Goal: Task Accomplishment & Management: Use online tool/utility

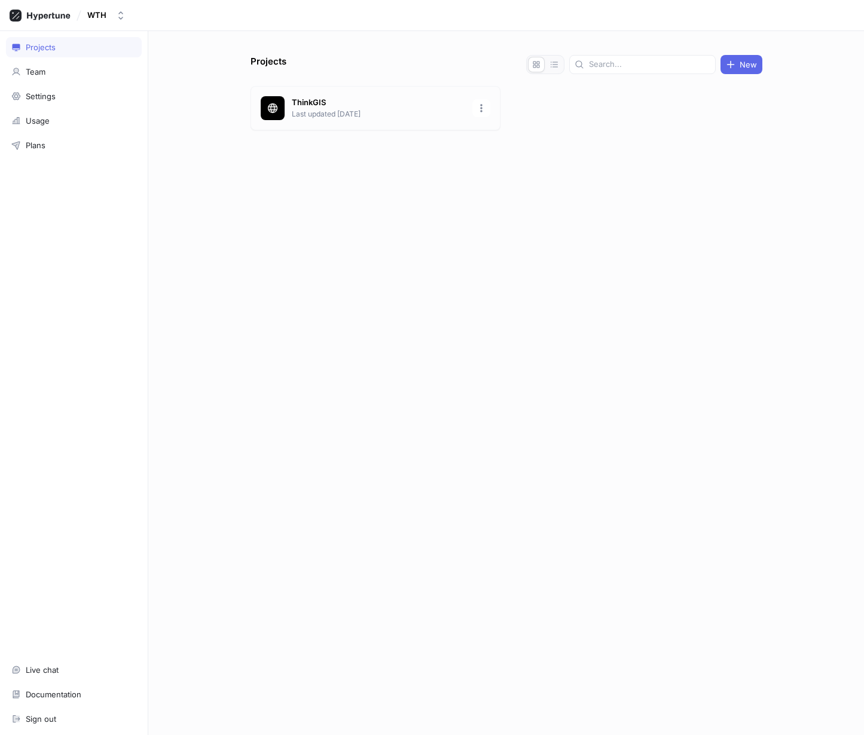
click at [304, 103] on p "ThinkGIS" at bounding box center [378, 103] width 173 height 12
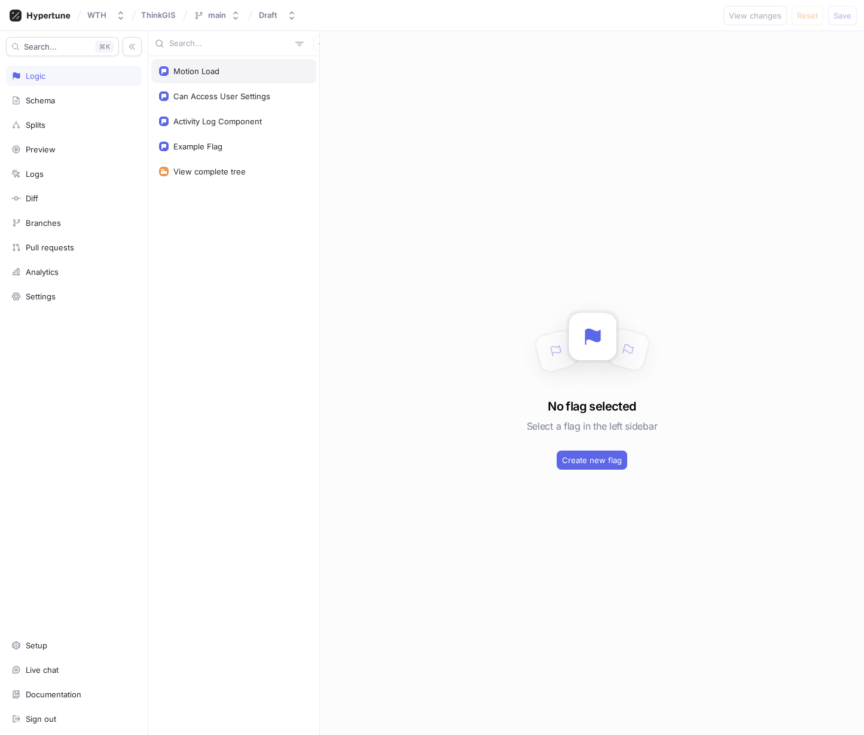
click at [196, 71] on div "Motion Load" at bounding box center [196, 71] width 46 height 10
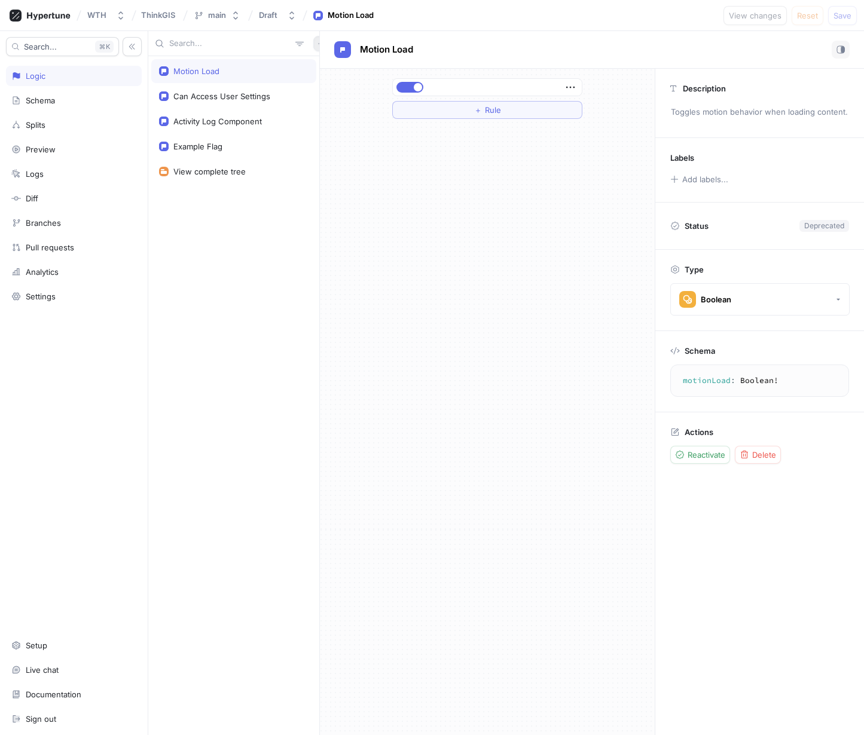
click at [317, 45] on icon "button" at bounding box center [320, 43] width 7 height 7
click at [323, 66] on p "Flag" at bounding box center [323, 67] width 16 height 12
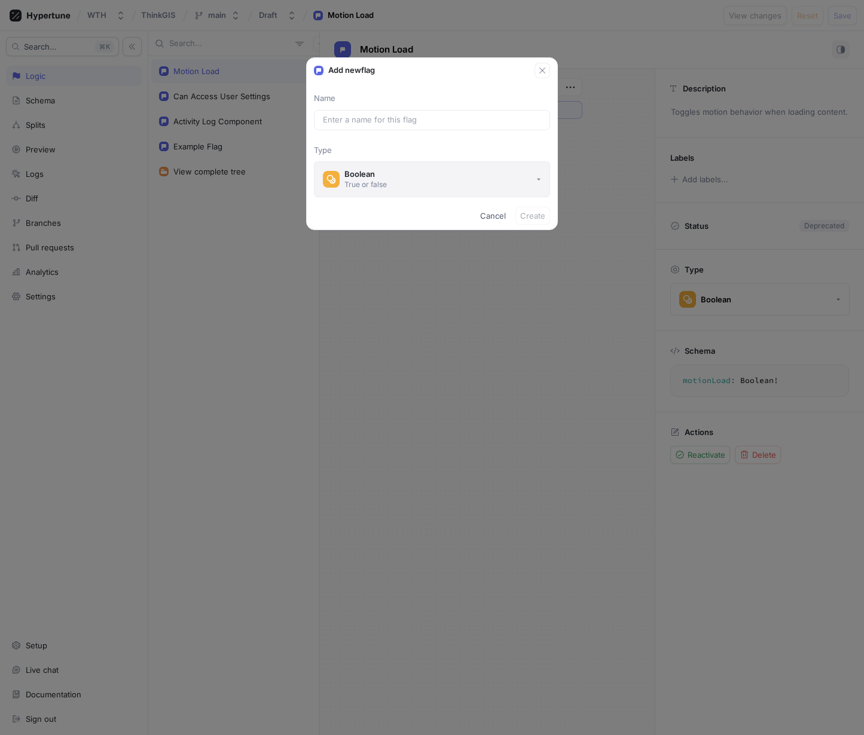
click at [518, 179] on button "Boolean True or false" at bounding box center [432, 179] width 236 height 36
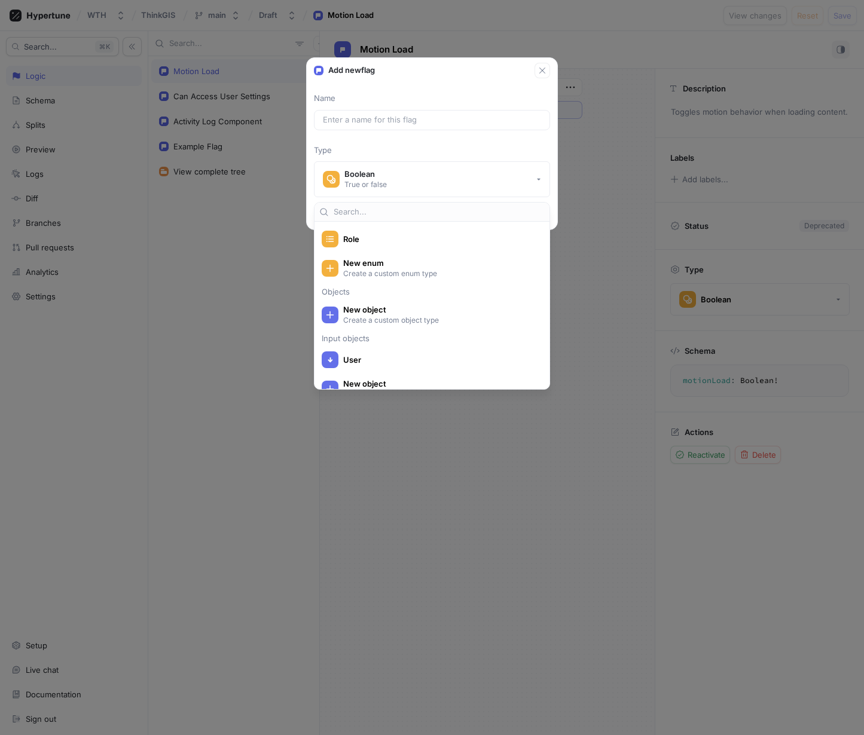
scroll to position [262, 0]
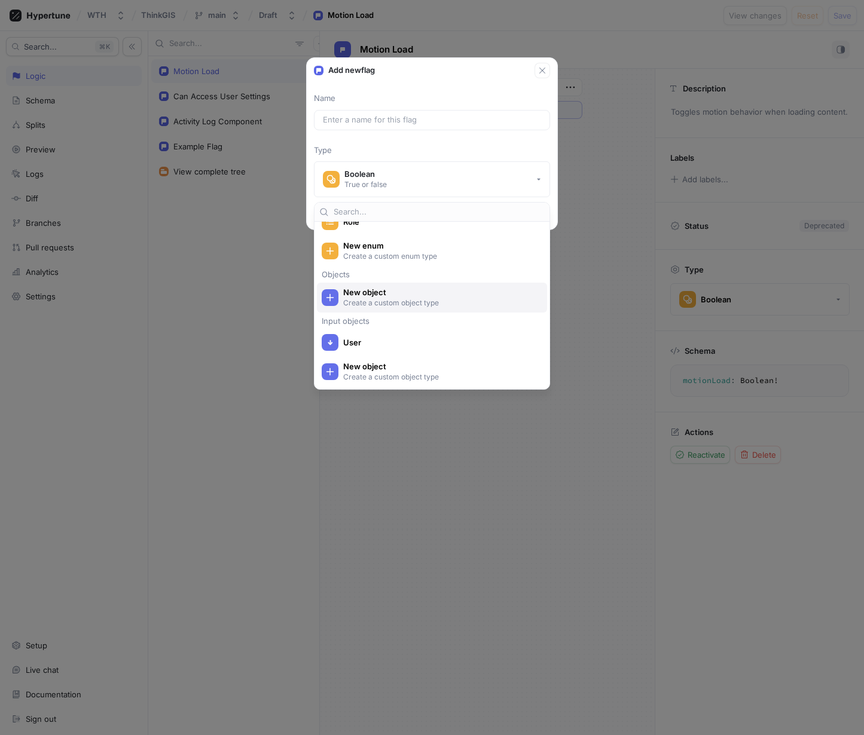
click at [410, 303] on p "Create a custom object type" at bounding box center [438, 303] width 191 height 10
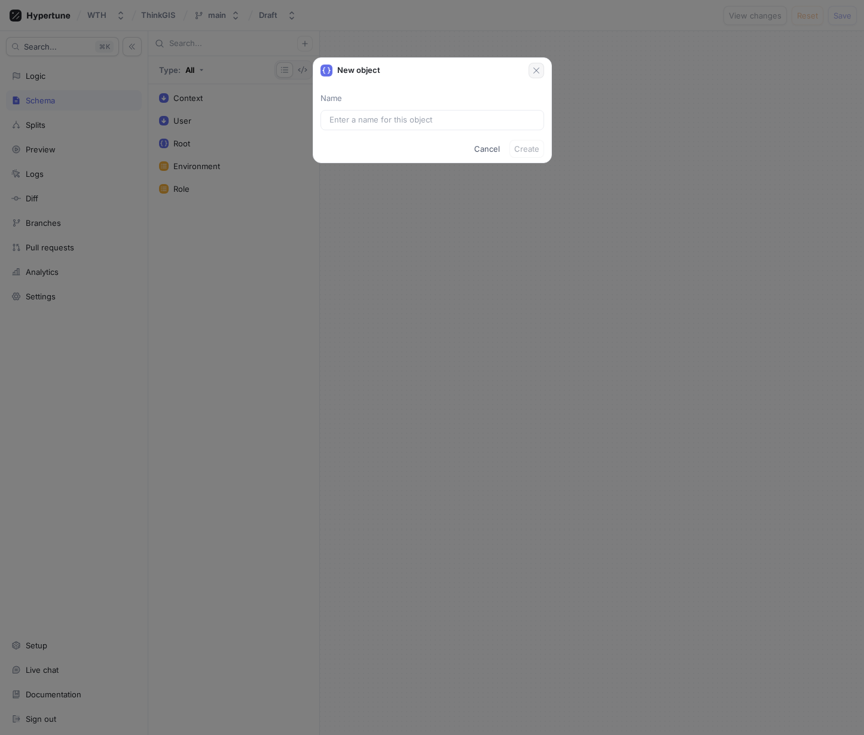
click at [533, 70] on icon "button" at bounding box center [537, 71] width 10 height 10
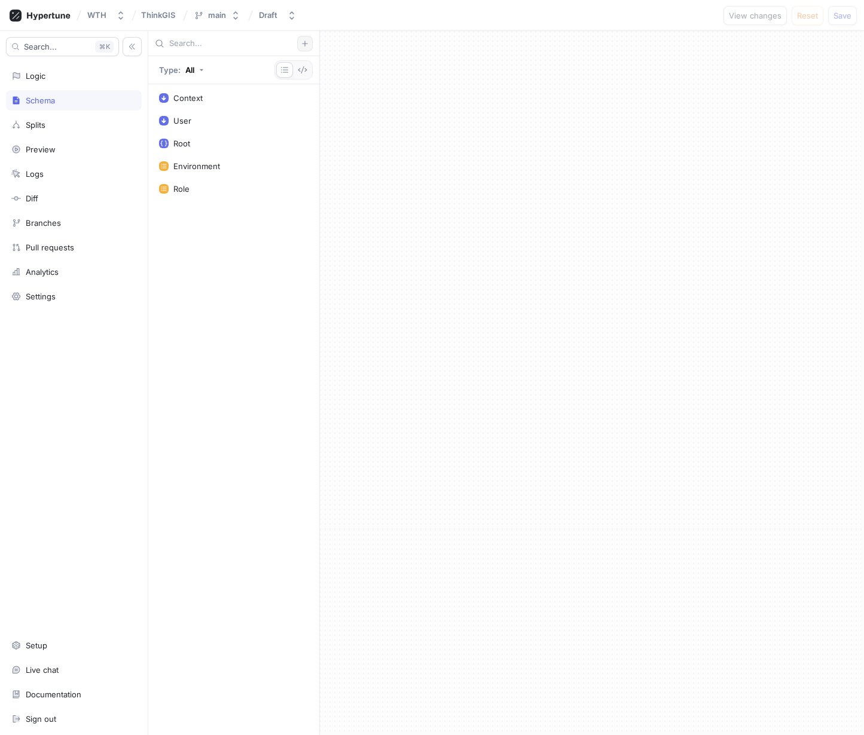
click at [308, 42] on icon "button" at bounding box center [304, 43] width 7 height 7
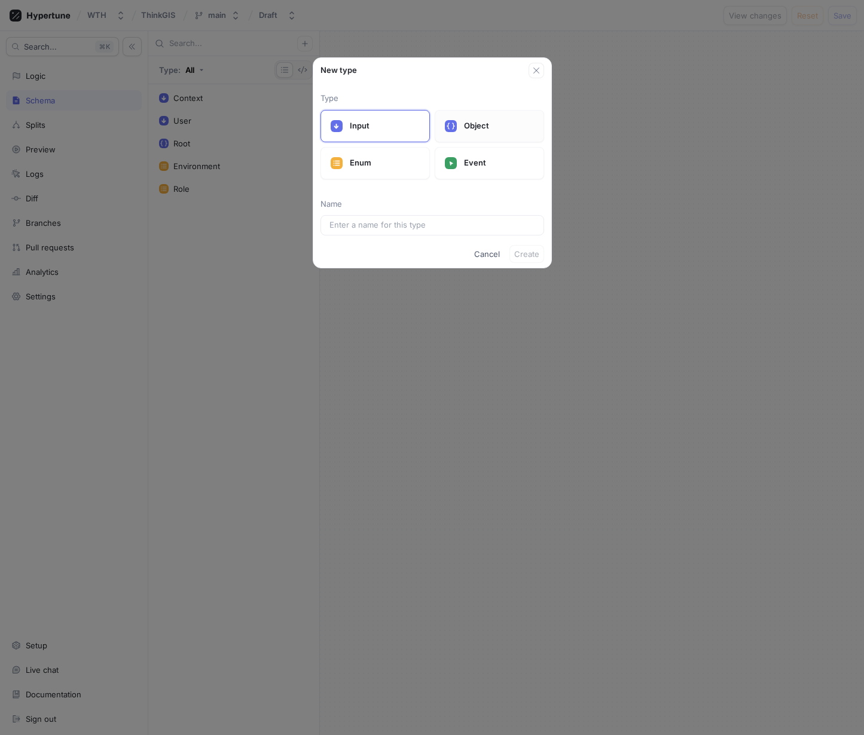
click at [459, 126] on div "Object" at bounding box center [489, 126] width 109 height 32
click at [384, 231] on div at bounding box center [432, 225] width 224 height 20
click at [380, 228] on input "text" at bounding box center [432, 225] width 206 height 12
click at [492, 254] on span "Cancel" at bounding box center [487, 254] width 26 height 7
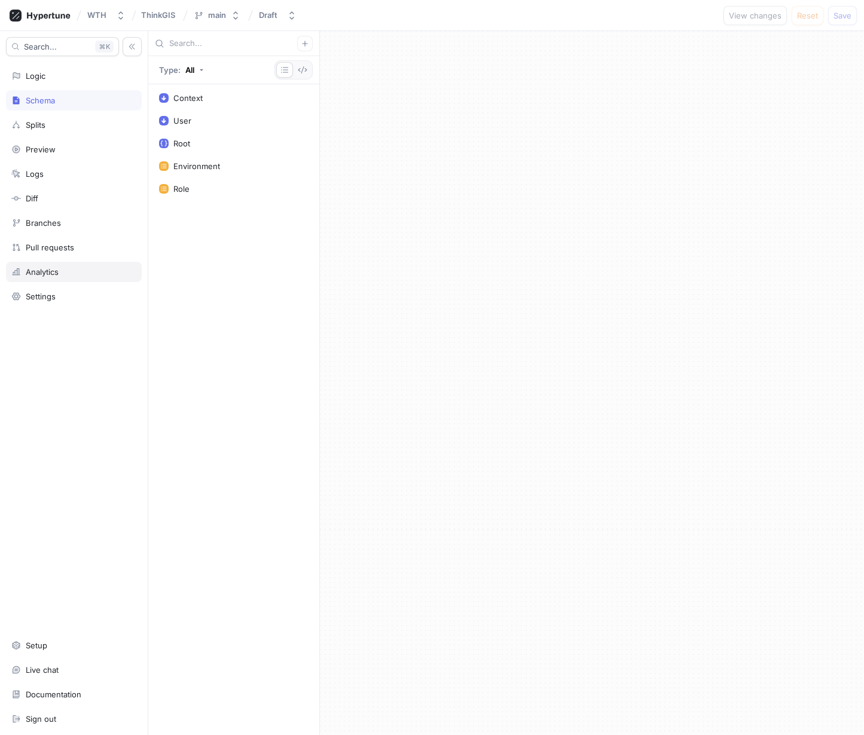
click at [44, 268] on div "Analytics" at bounding box center [42, 272] width 33 height 10
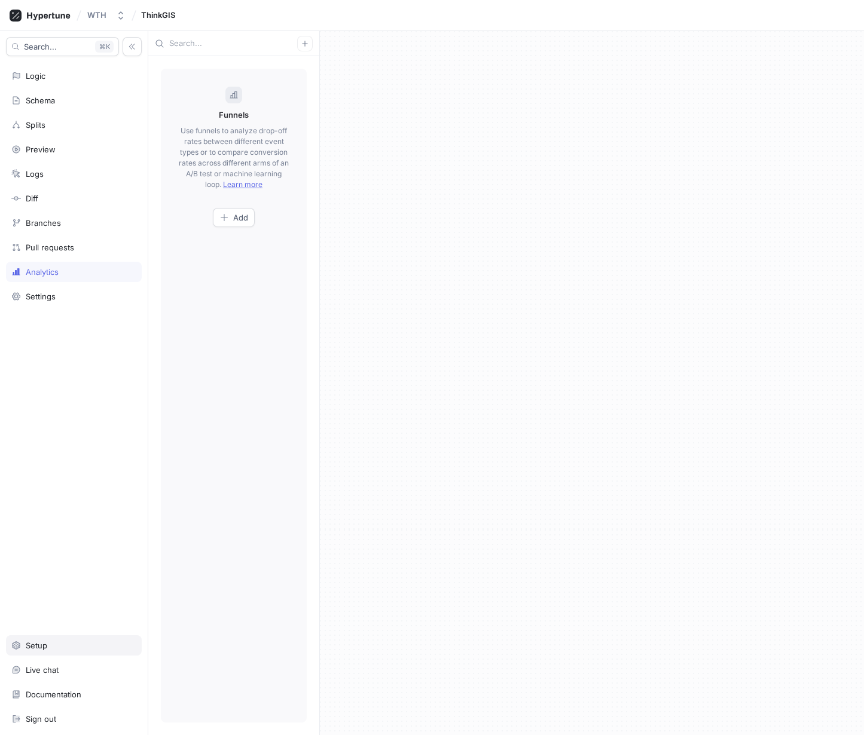
click at [28, 649] on div "Setup" at bounding box center [37, 646] width 22 height 10
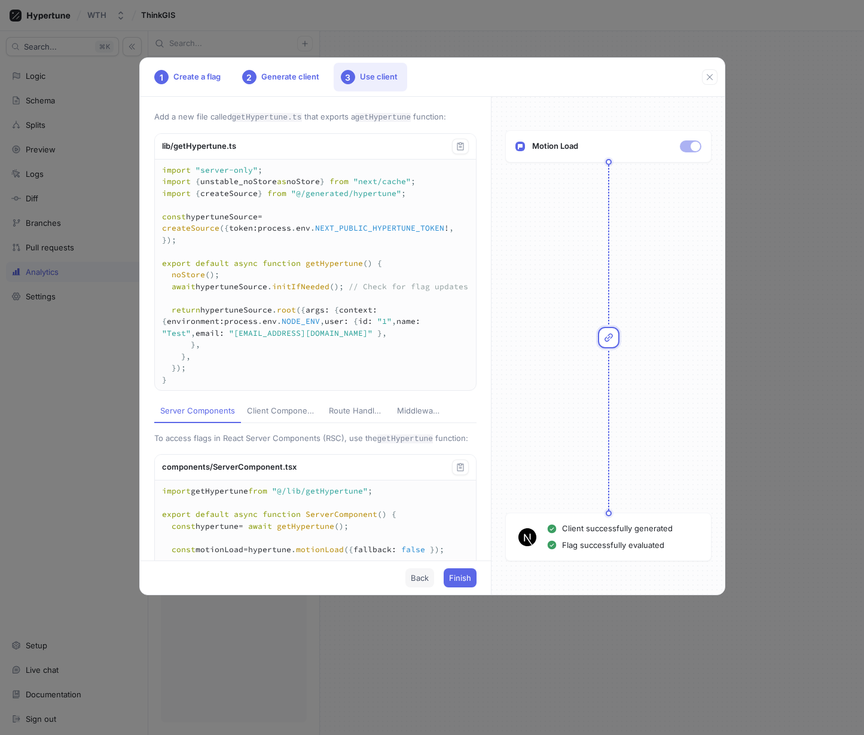
click at [420, 570] on button "Back" at bounding box center [419, 578] width 29 height 19
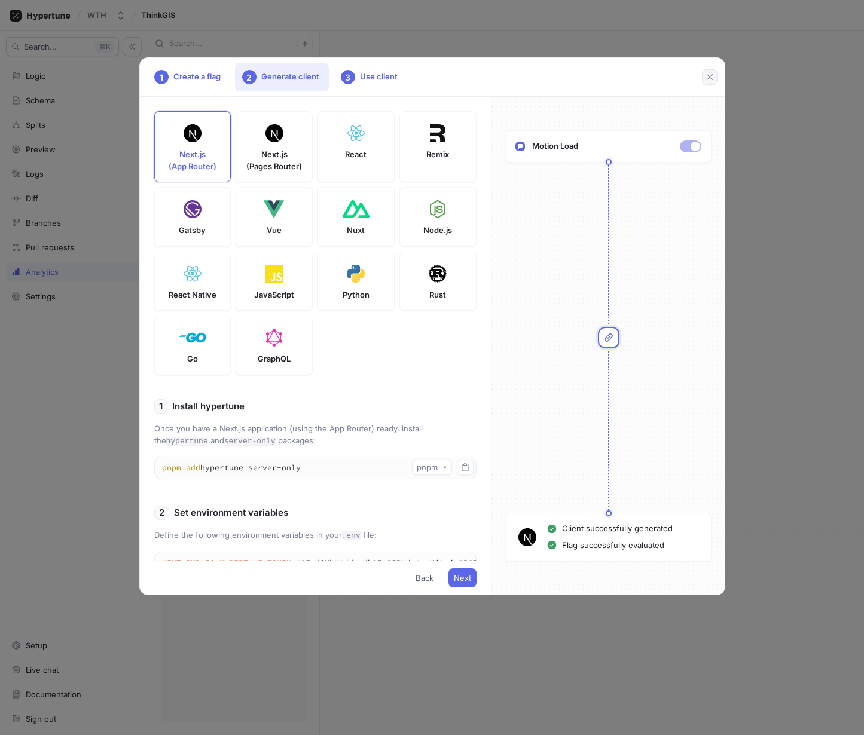
click at [711, 76] on icon "button" at bounding box center [710, 77] width 10 height 10
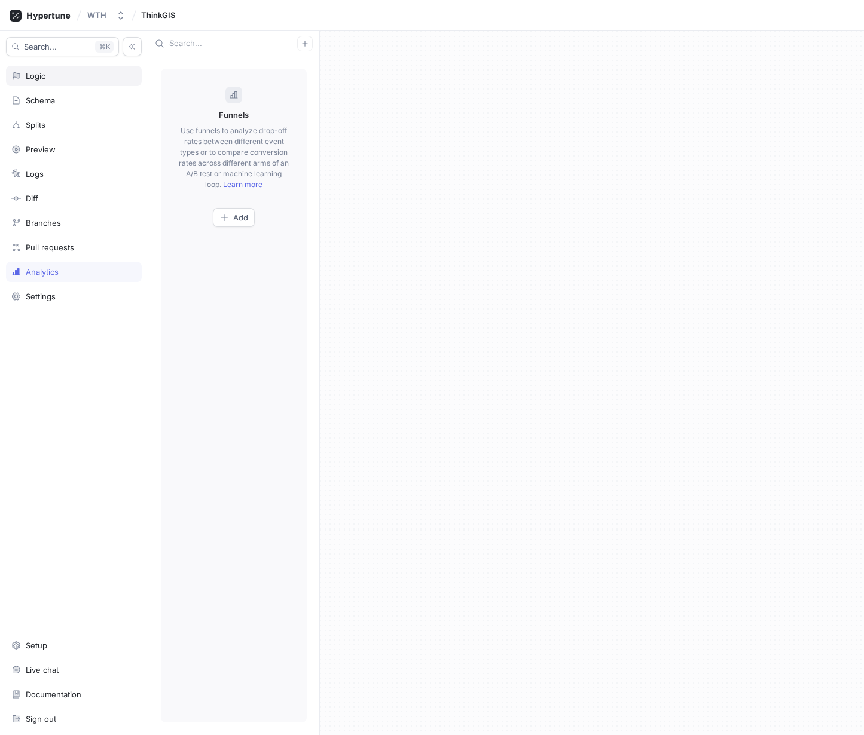
click at [74, 82] on div "Logic" at bounding box center [74, 76] width 136 height 20
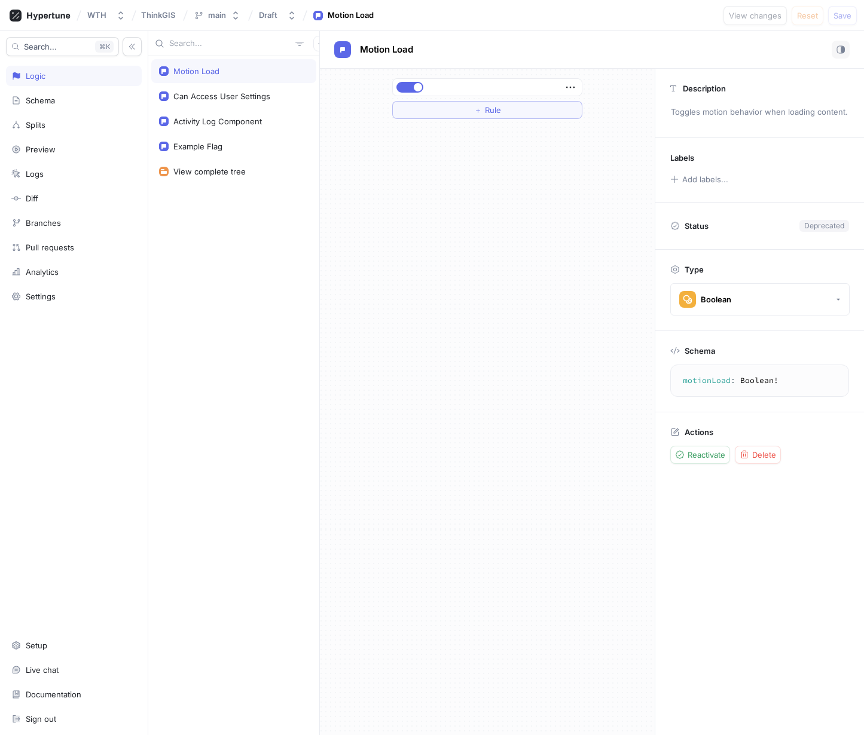
click at [673, 432] on icon at bounding box center [675, 432] width 10 height 10
click at [246, 97] on div "Can Access User Settings" at bounding box center [221, 96] width 97 height 10
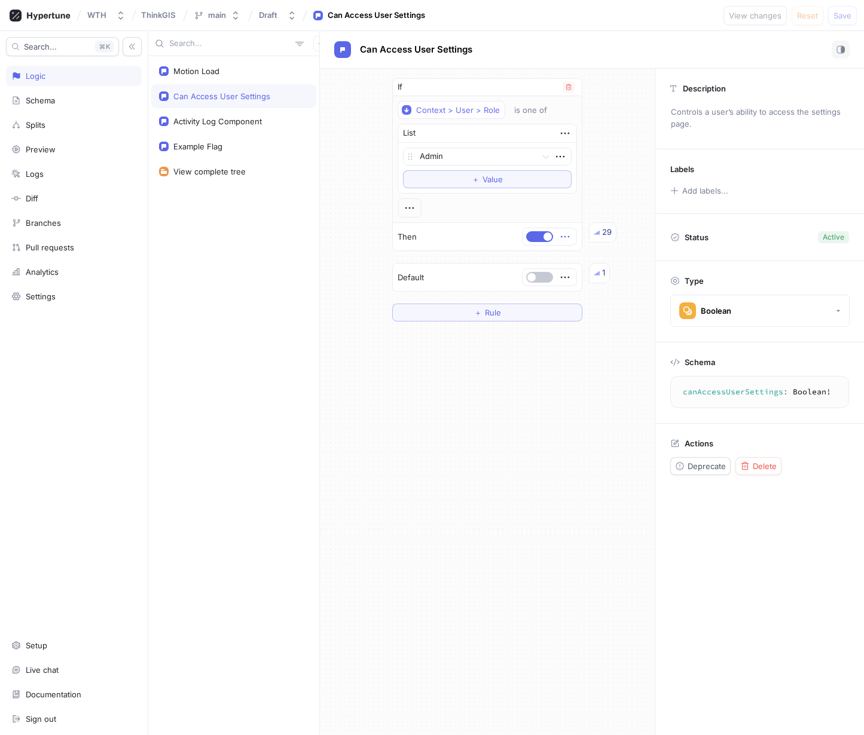
click at [567, 234] on icon "button" at bounding box center [564, 236] width 13 height 13
click at [606, 232] on div "If Context > User > Role is one of List Admin To pick up a draggable item, pres…" at bounding box center [487, 200] width 335 height 262
click at [206, 114] on div "Activity Log Component" at bounding box center [233, 121] width 165 height 24
click at [63, 78] on div "Logic" at bounding box center [73, 76] width 125 height 10
click at [197, 121] on div "Activity Log Component" at bounding box center [217, 122] width 88 height 10
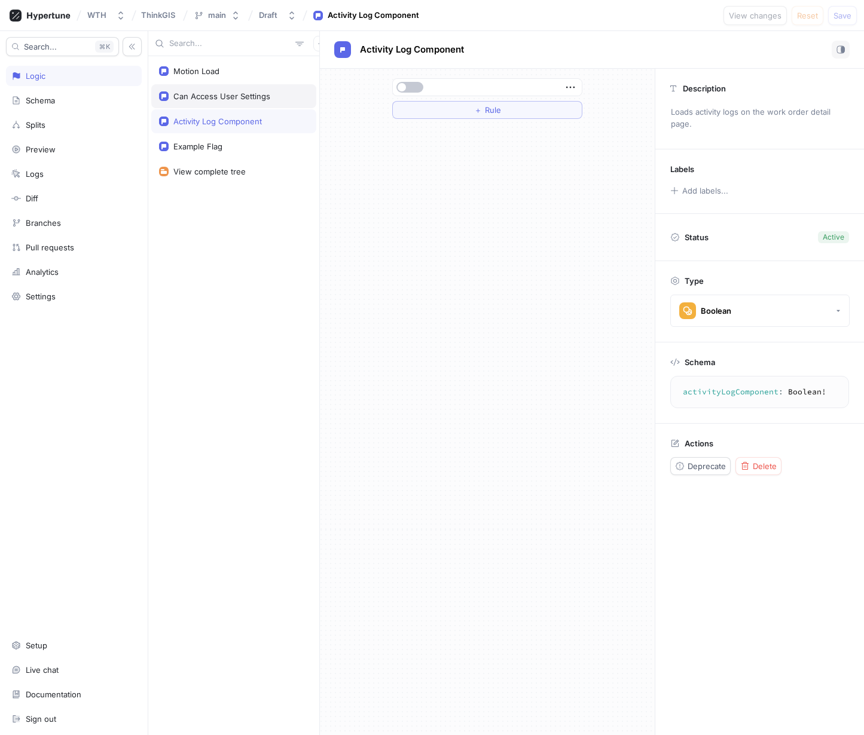
click at [203, 103] on div "Can Access User Settings" at bounding box center [233, 96] width 165 height 24
click at [566, 151] on icon "button" at bounding box center [560, 156] width 13 height 13
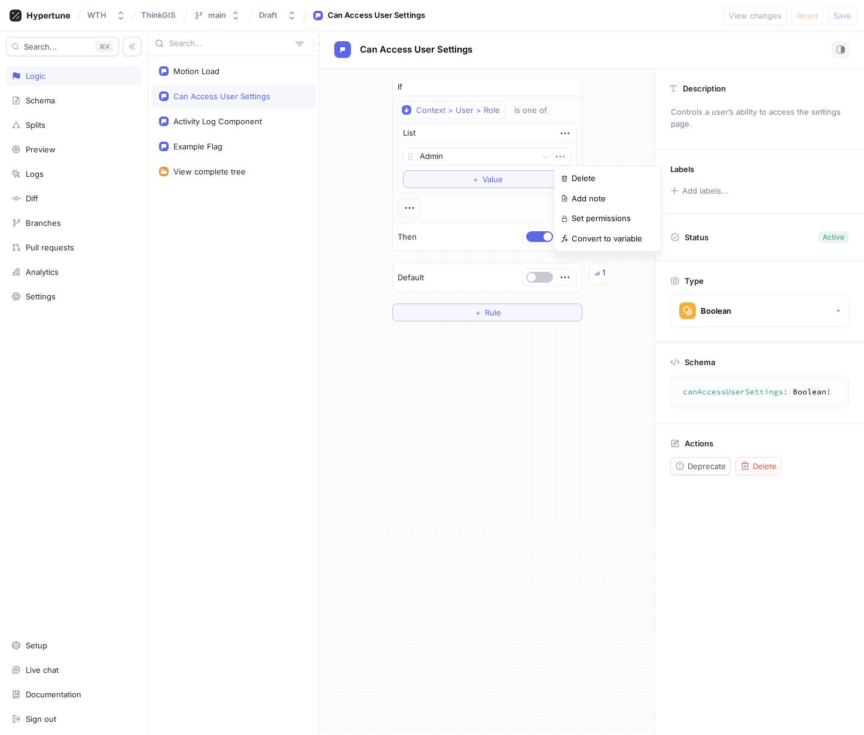
click at [612, 146] on div "If Context > User > Role is one of List Admin To pick up a draggable item, pres…" at bounding box center [487, 200] width 335 height 262
click at [484, 106] on div "Context > User > Role" at bounding box center [458, 110] width 84 height 10
click at [607, 115] on div "If Context > User > Role is one of List Admin To pick up a draggable item, pres…" at bounding box center [487, 200] width 335 height 262
click at [213, 74] on div "Motion Load" at bounding box center [196, 71] width 46 height 10
type textarea "motionLoad: Boolean!"
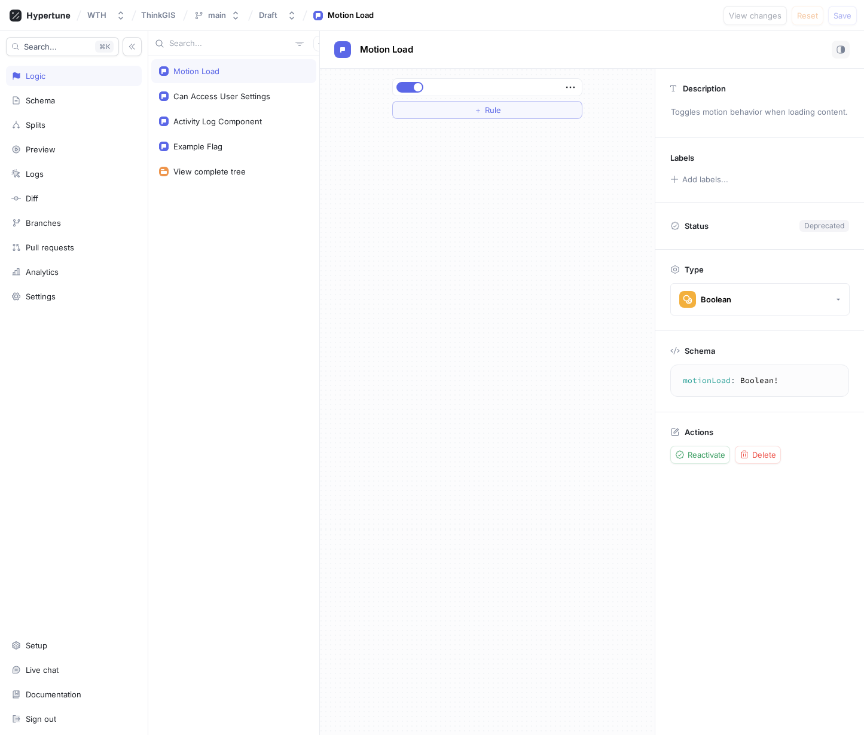
click at [235, 44] on input "text" at bounding box center [229, 44] width 121 height 12
click at [59, 109] on div "Schema" at bounding box center [74, 100] width 136 height 20
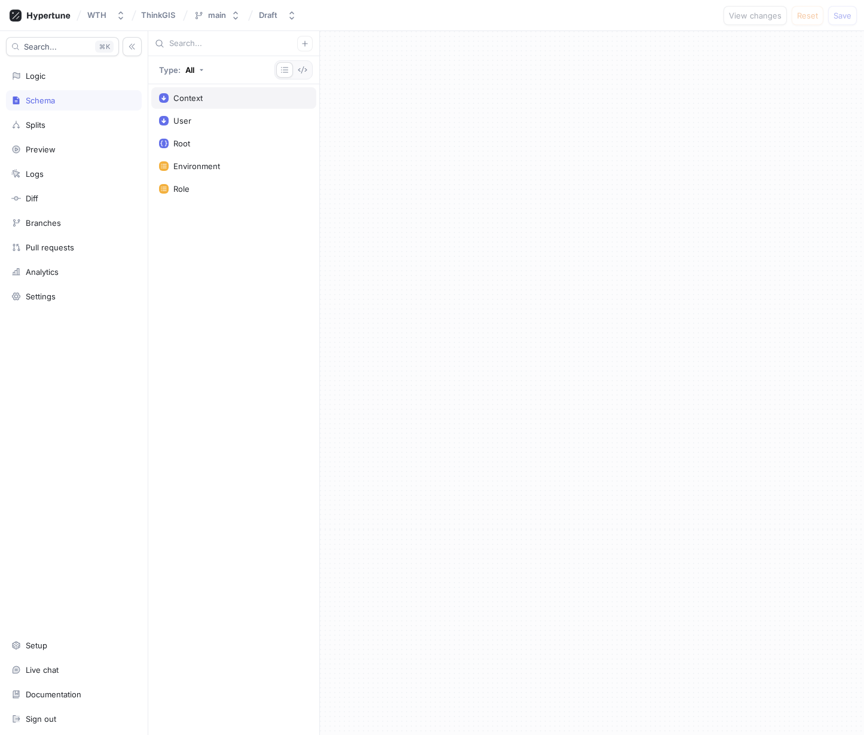
click at [191, 98] on div "Context" at bounding box center [187, 98] width 29 height 10
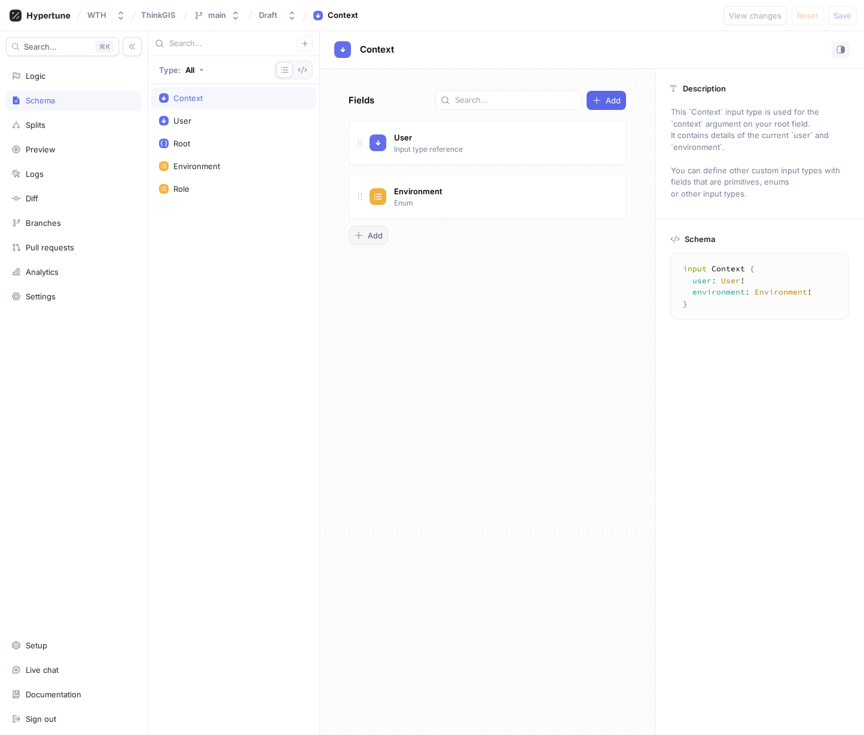
click at [369, 237] on span "Add" at bounding box center [375, 235] width 15 height 7
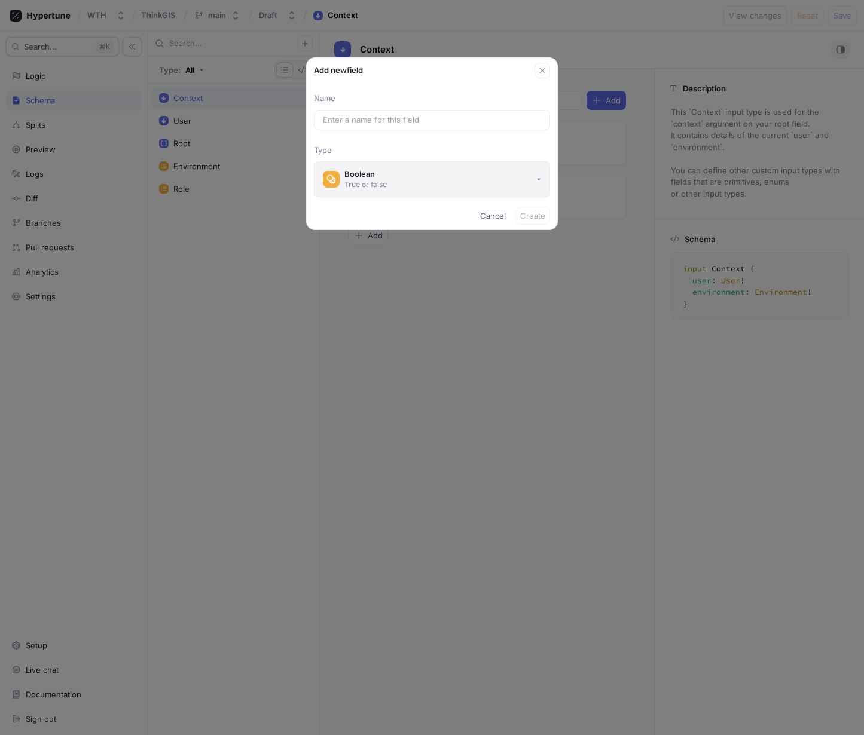
click at [396, 187] on button "Boolean True or false" at bounding box center [432, 179] width 236 height 36
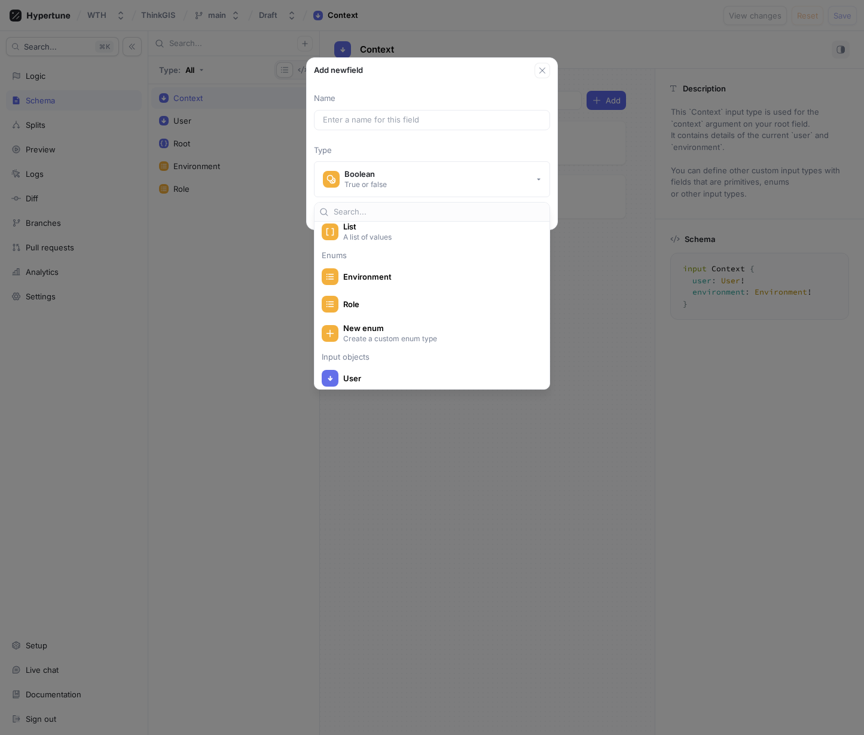
scroll to position [184, 0]
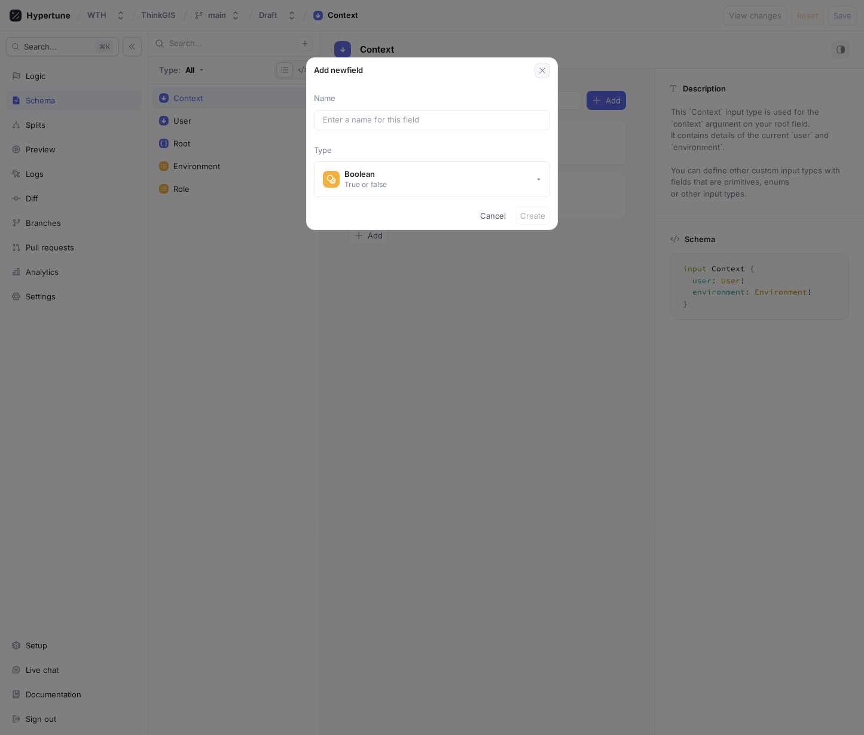
click at [542, 69] on icon "button" at bounding box center [542, 71] width 10 height 10
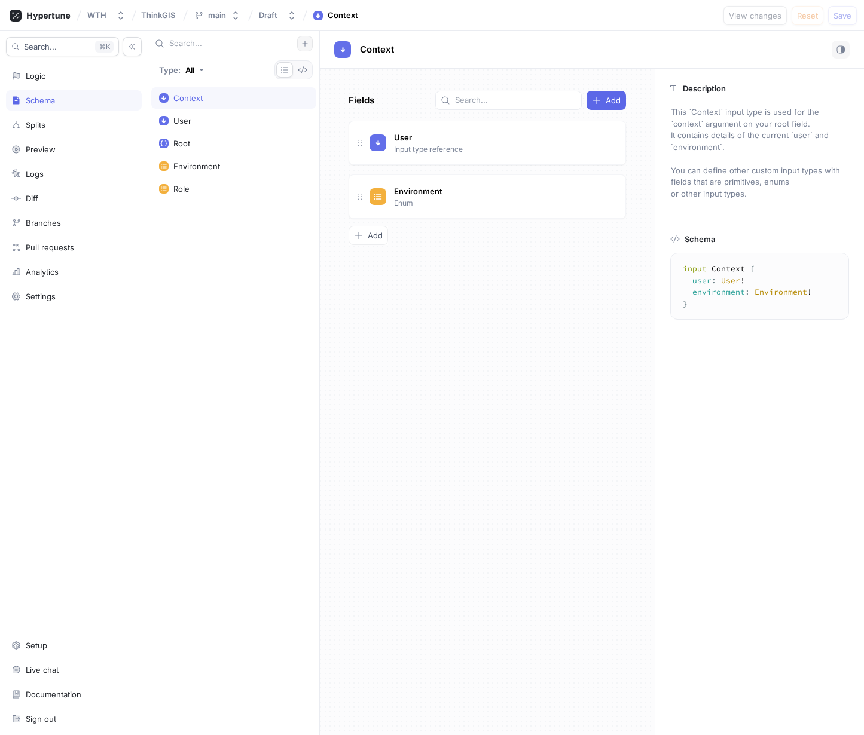
click at [304, 46] on icon "button" at bounding box center [304, 43] width 7 height 7
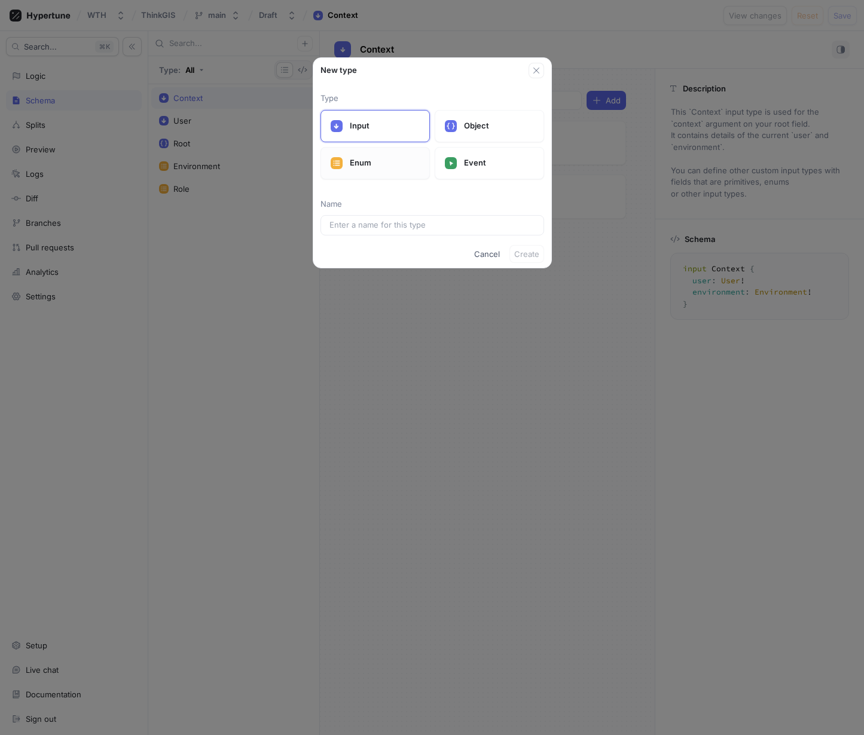
click at [386, 164] on p "Enum" at bounding box center [385, 163] width 70 height 12
click at [375, 227] on input "text" at bounding box center [432, 225] width 206 height 12
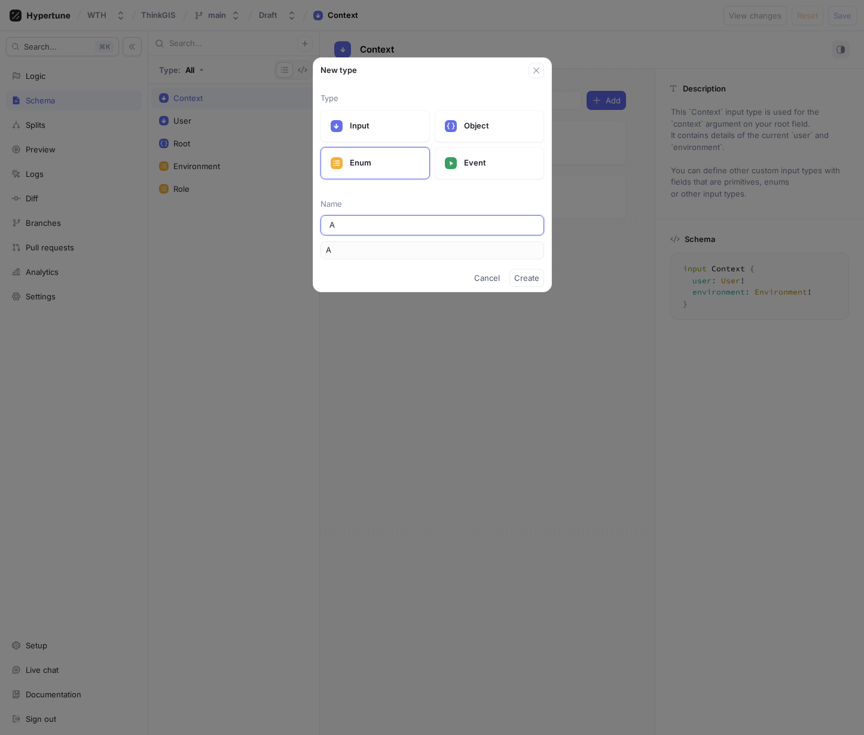
type input "Ap"
type input "App"
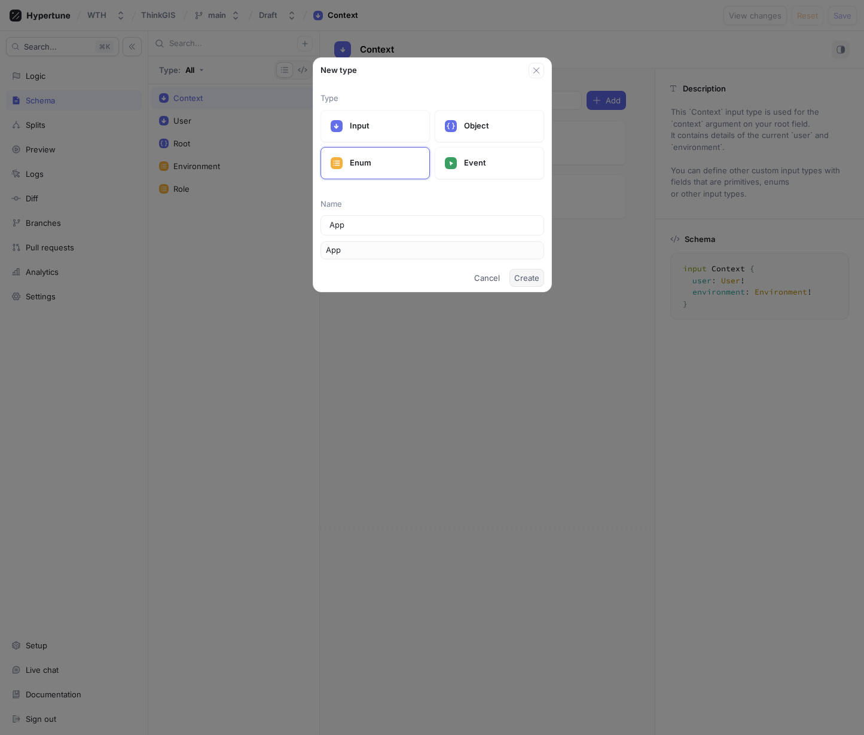
click at [529, 277] on span "Create" at bounding box center [526, 277] width 25 height 7
type textarea "enum App { App1 }"
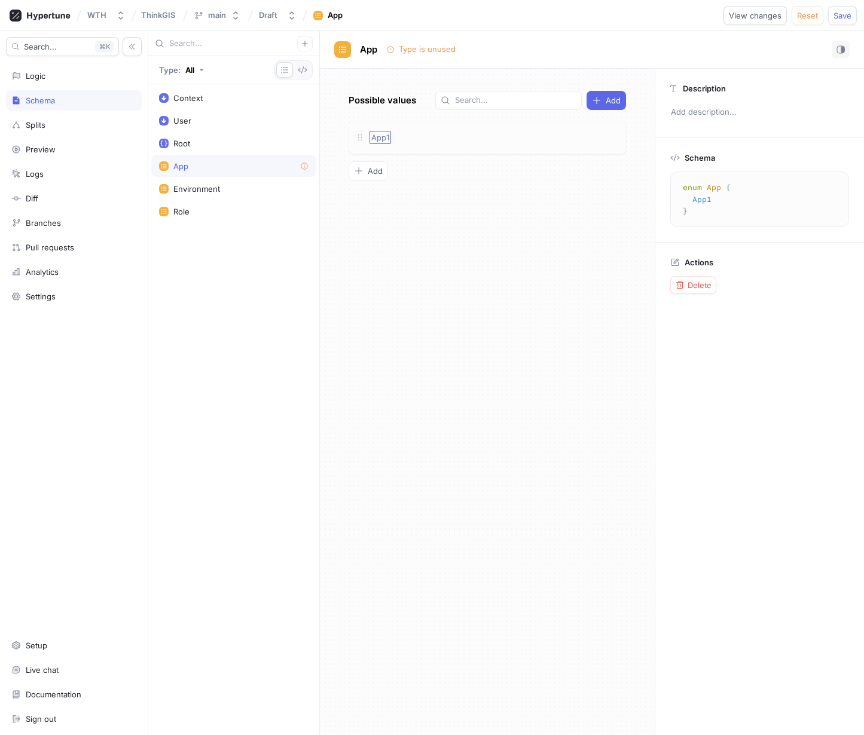
click at [382, 134] on span "App1" at bounding box center [380, 138] width 18 height 10
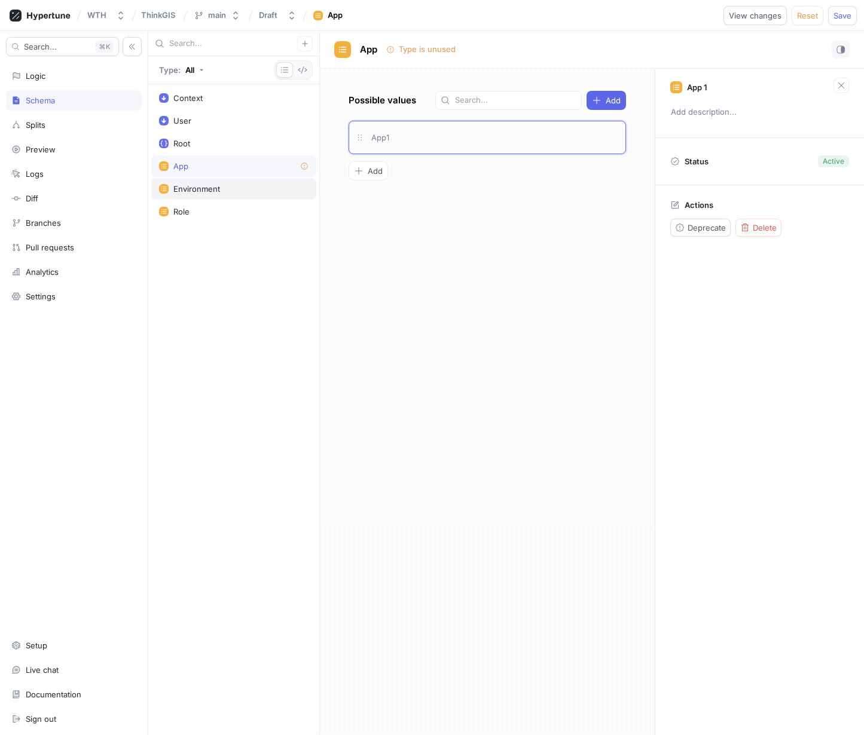
click at [215, 183] on div "Environment" at bounding box center [233, 189] width 165 height 22
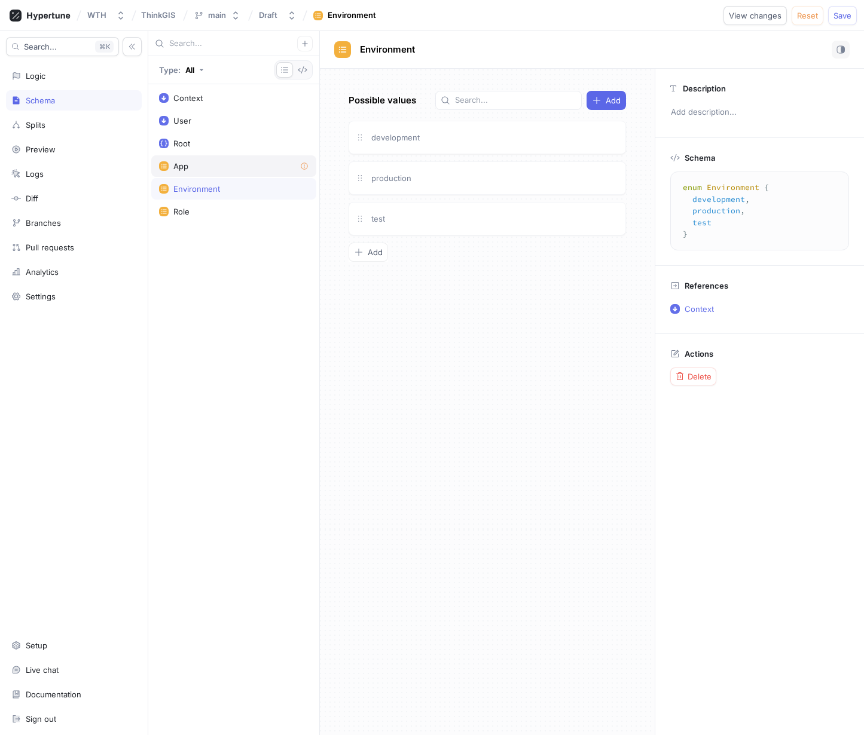
click at [205, 170] on div "App" at bounding box center [233, 166] width 149 height 10
type textarea "enum App { App1 }"
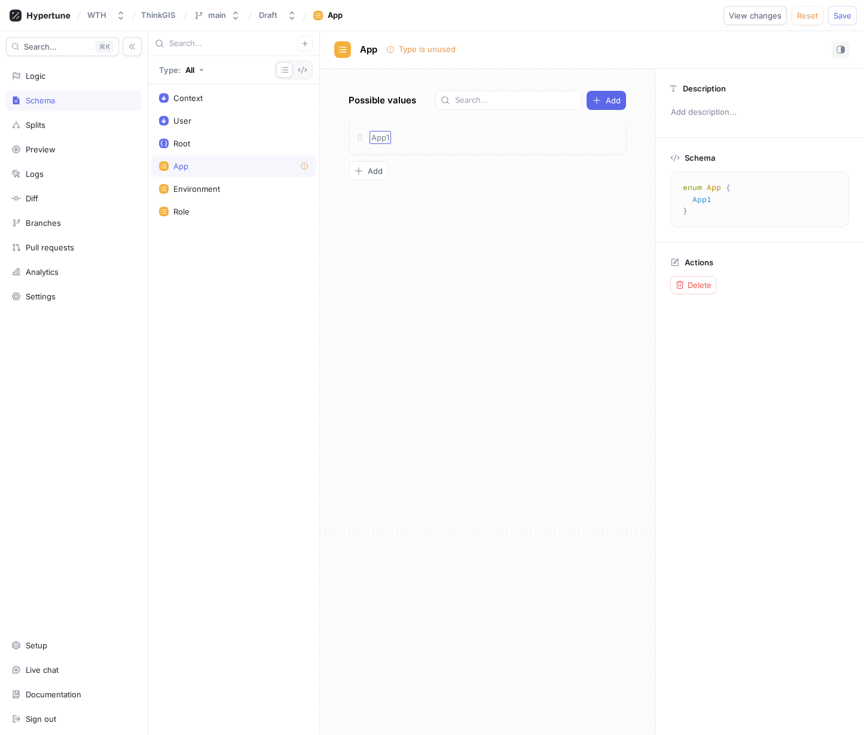
click at [383, 140] on span "App1" at bounding box center [380, 138] width 18 height 10
click at [391, 133] on div "App1" at bounding box center [494, 137] width 250 height 13
click at [389, 136] on span "App1" at bounding box center [380, 138] width 18 height 10
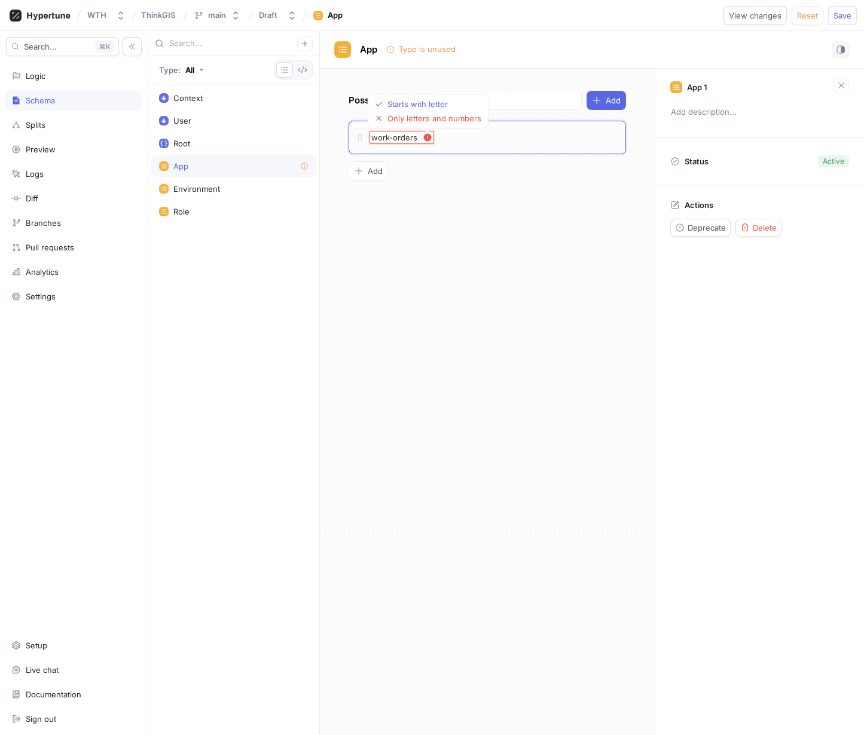
click at [390, 138] on input "work-orders" at bounding box center [394, 138] width 47 height 10
type input "workOrders"
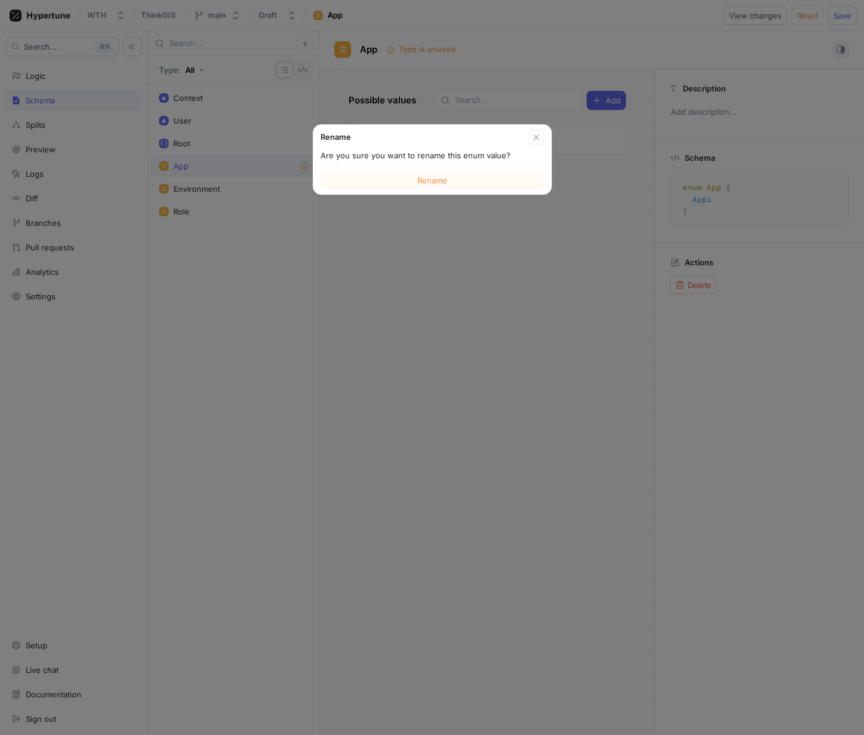
click at [432, 170] on div "Possible values Add Rename Are you sure you want to rename this enum value? Ren…" at bounding box center [487, 402] width 335 height 667
click at [442, 177] on span "Rename" at bounding box center [432, 180] width 30 height 7
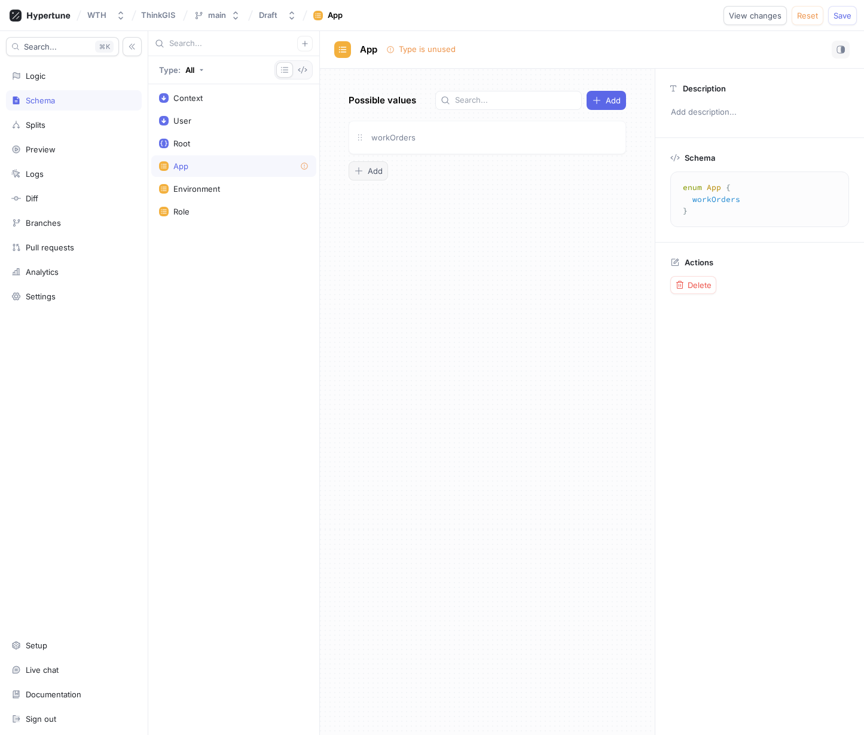
click at [362, 166] on button "Add" at bounding box center [368, 170] width 39 height 19
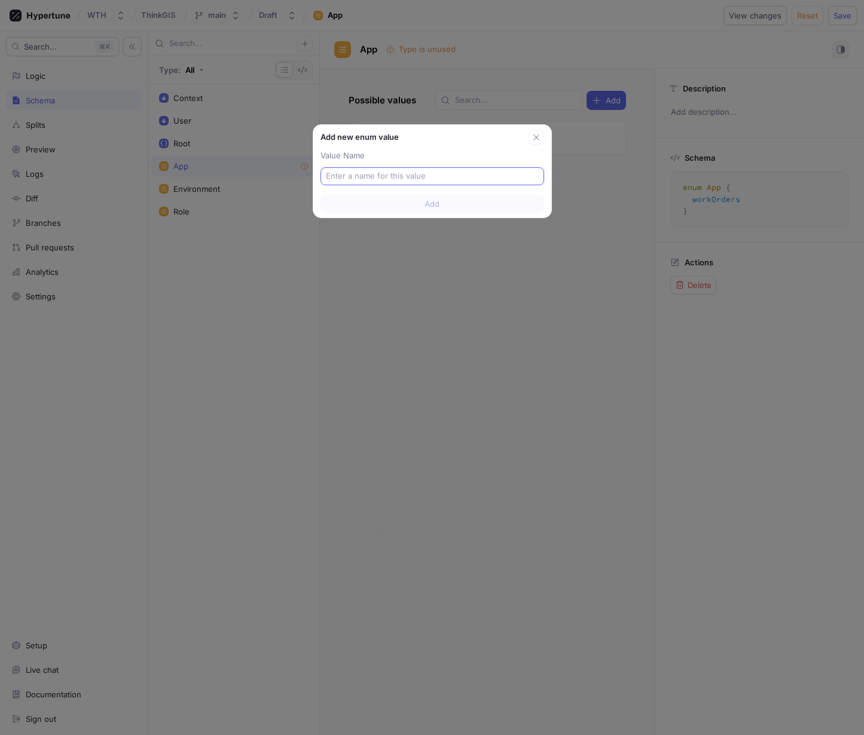
click at [383, 173] on input "text" at bounding box center [432, 176] width 213 height 12
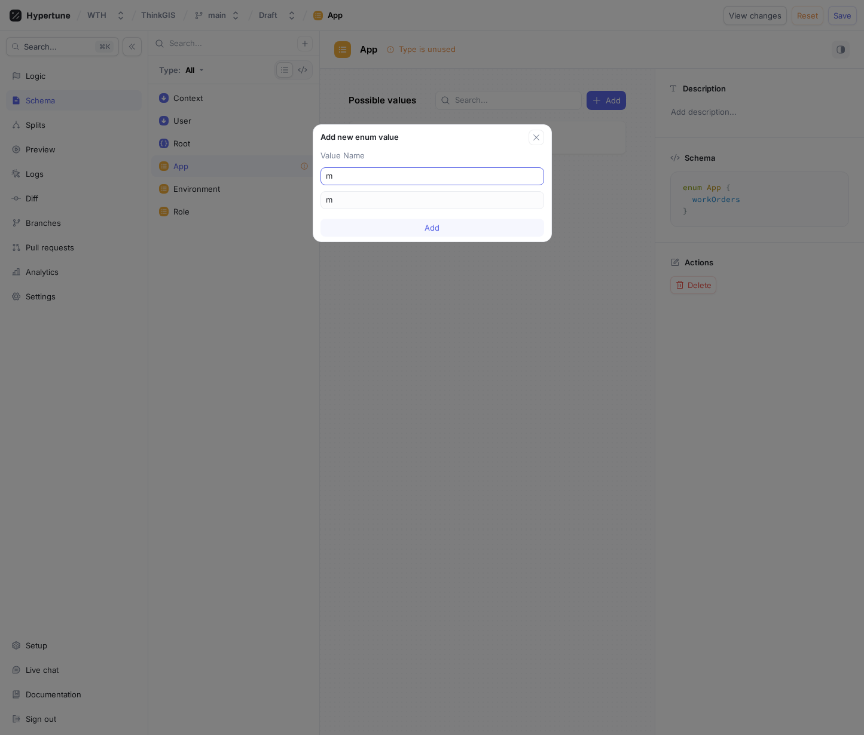
type input "ma"
type input "map"
type input "maps"
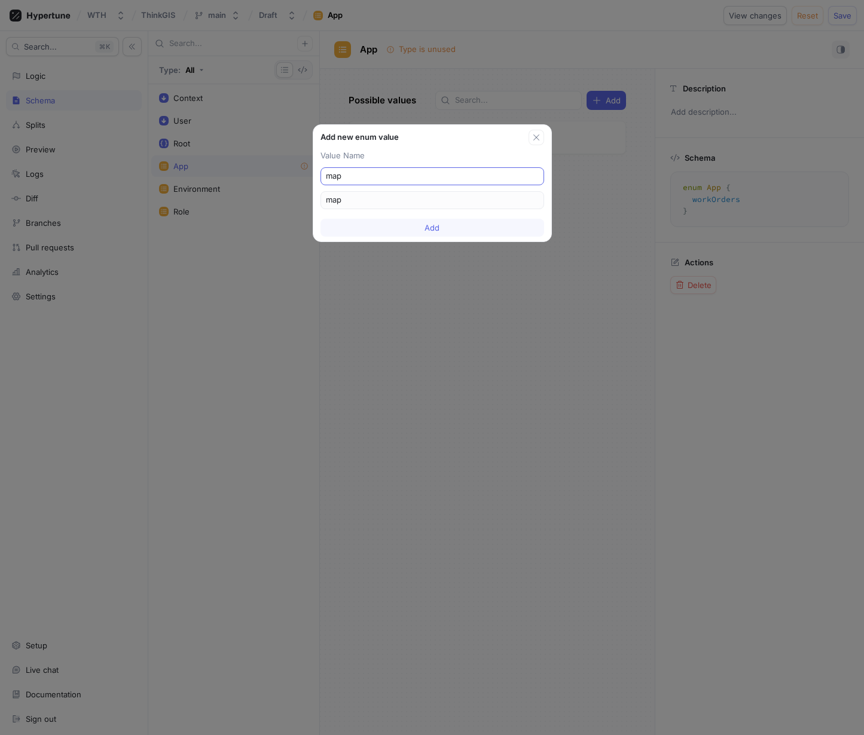
type input "maps"
click at [398, 222] on button "Add" at bounding box center [432, 228] width 224 height 18
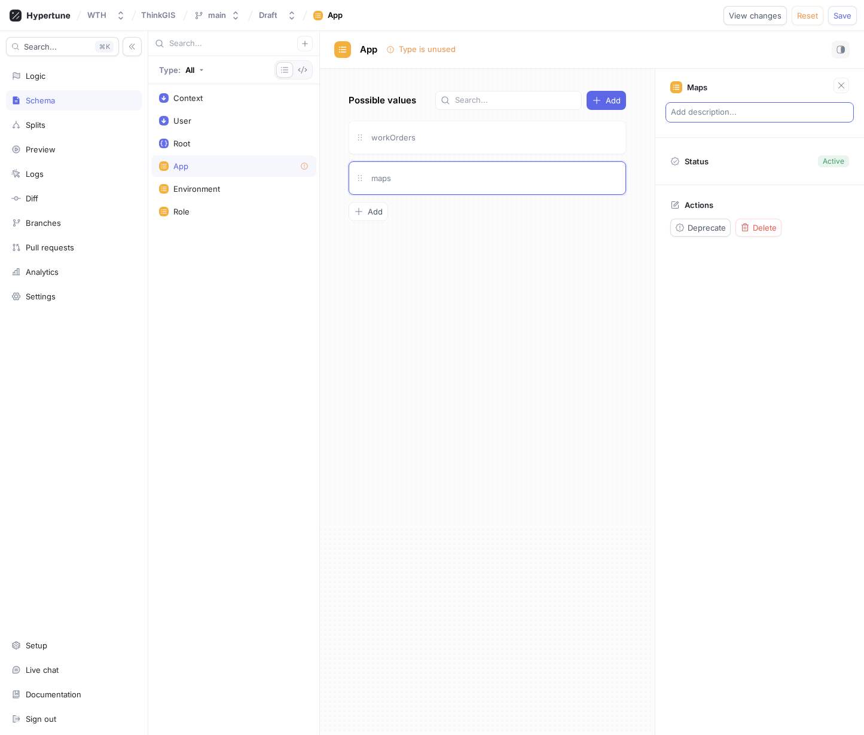
click at [710, 113] on p "Add description..." at bounding box center [759, 112] width 188 height 20
click at [710, 113] on textarea at bounding box center [759, 112] width 188 height 20
click at [410, 140] on span "workOrders" at bounding box center [393, 138] width 44 height 10
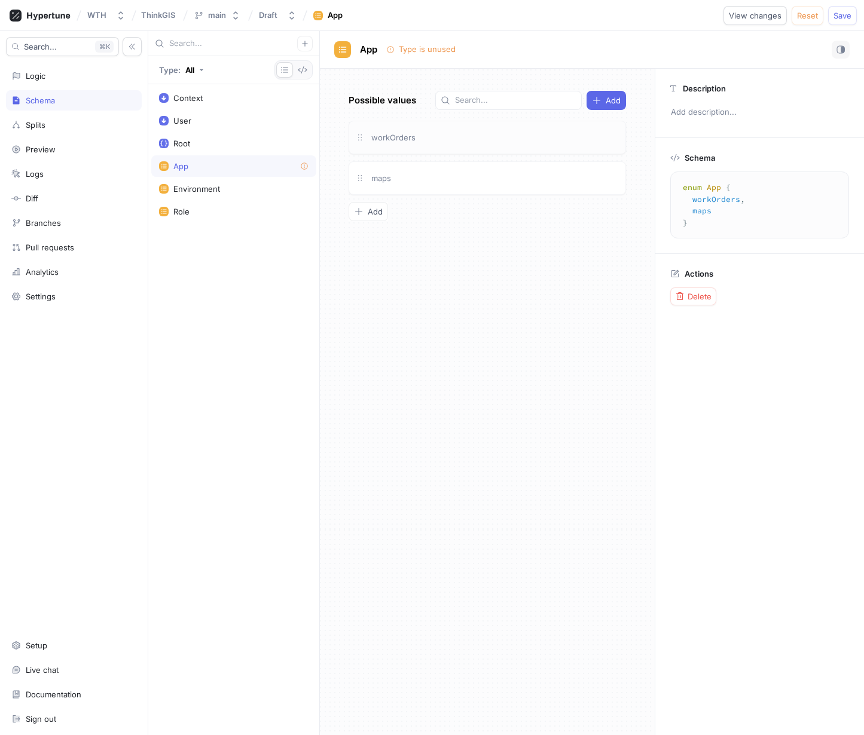
click at [396, 98] on p "Possible values" at bounding box center [383, 101] width 68 height 14
click at [711, 143] on div "Schema enum App { workOrders , maps } enum App { workOrders, maps }" at bounding box center [759, 195] width 209 height 115
click at [705, 136] on div "Description Add description..." at bounding box center [759, 103] width 209 height 69
click at [684, 113] on p "Add description..." at bounding box center [759, 112] width 188 height 20
type textarea "x"
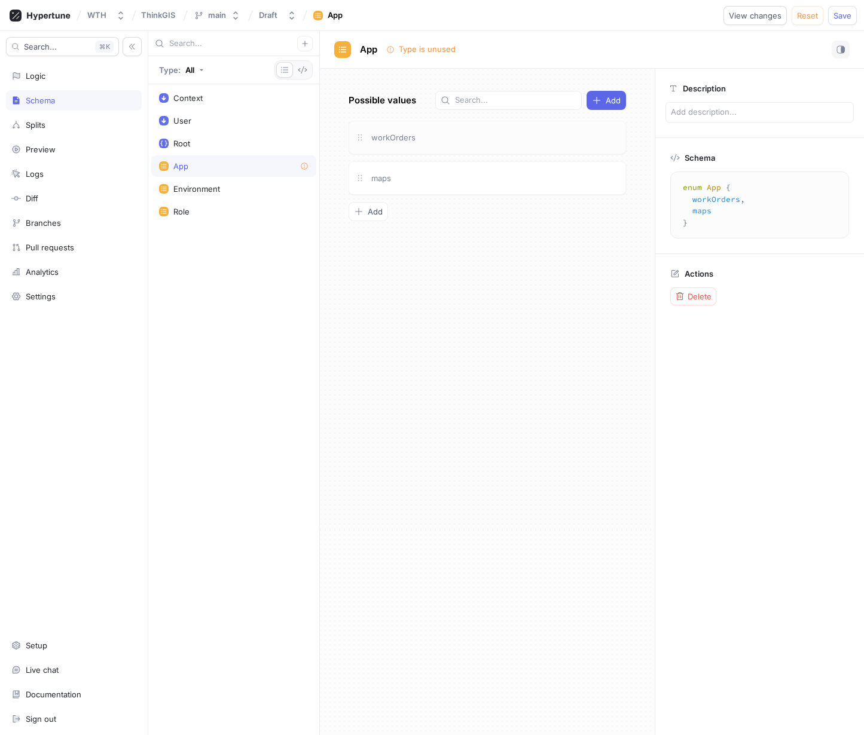
type textarea "A"
type textarea "x"
type textarea "Ap"
type textarea "x"
type textarea "App"
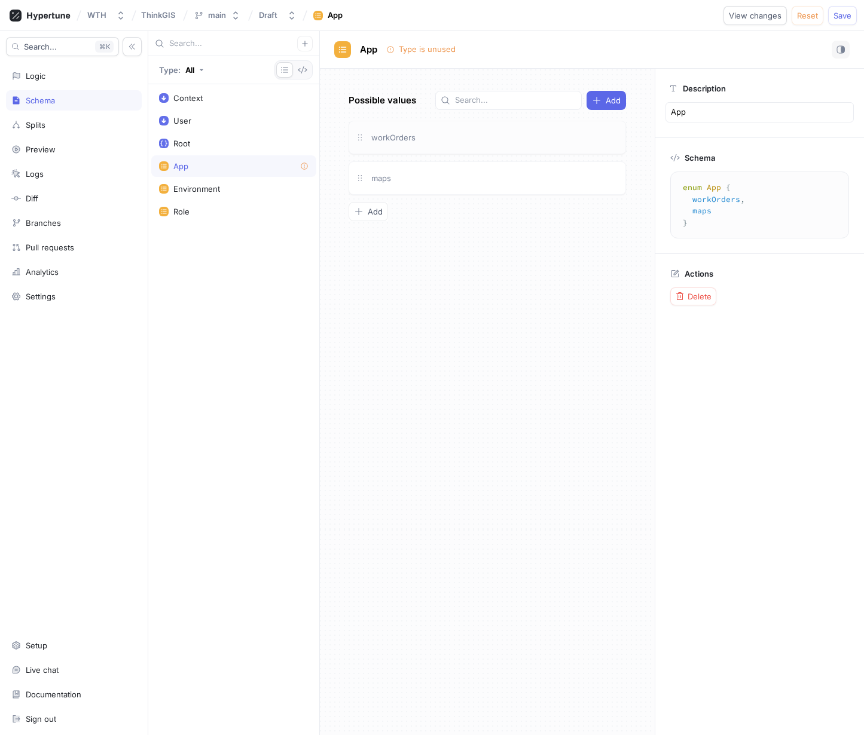
type textarea "x"
type textarea "App"
type textarea "x"
type textarea "App c"
type textarea "x"
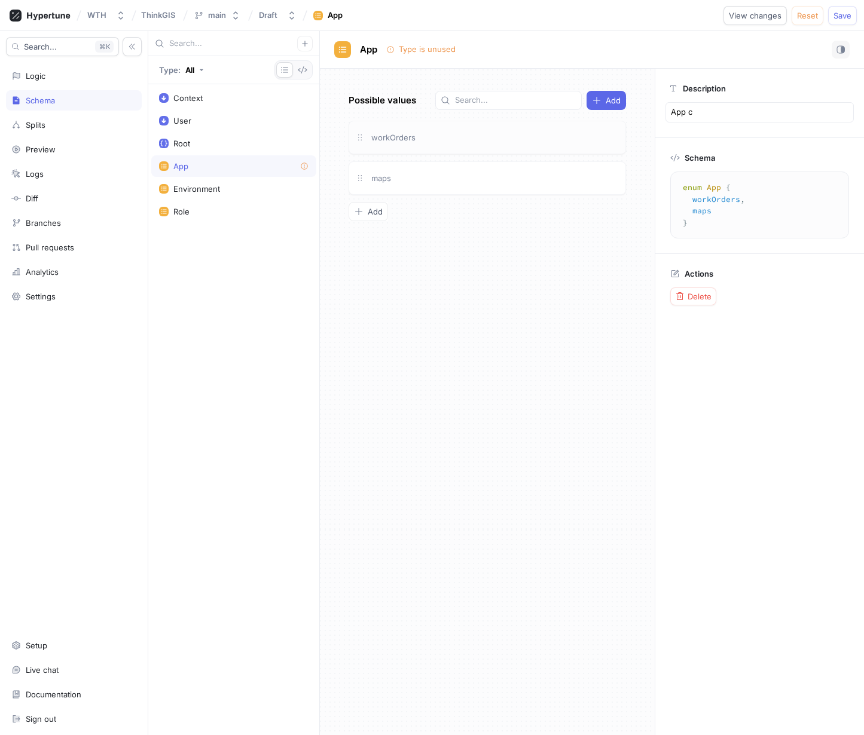
type textarea "App co"
type textarea "x"
type textarea "App con"
type textarea "x"
type textarea "App cont"
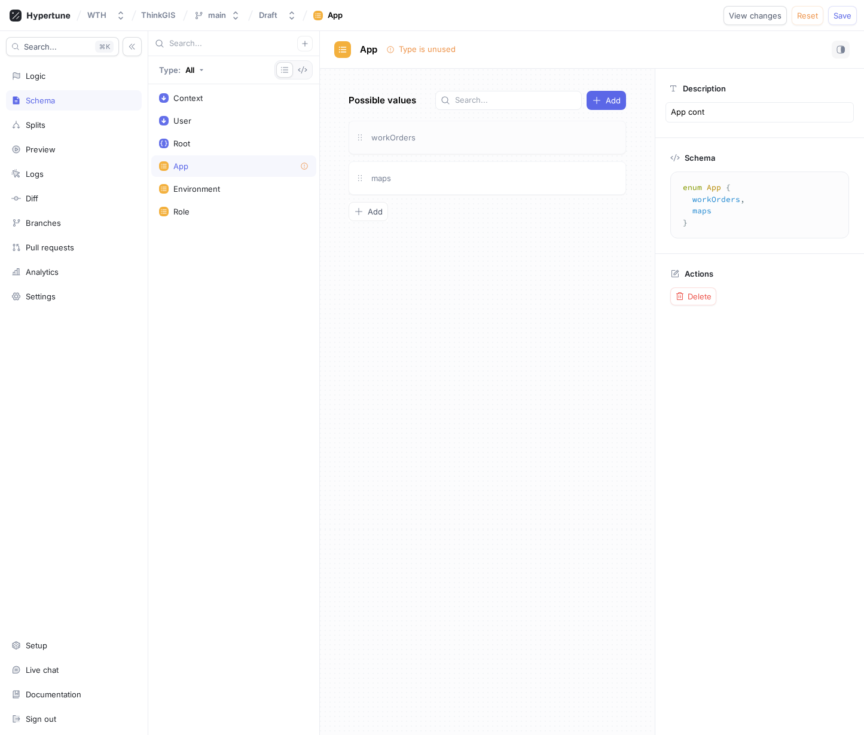
type textarea "x"
type textarea "App [PERSON_NAME]"
type textarea "x"
type textarea "A"
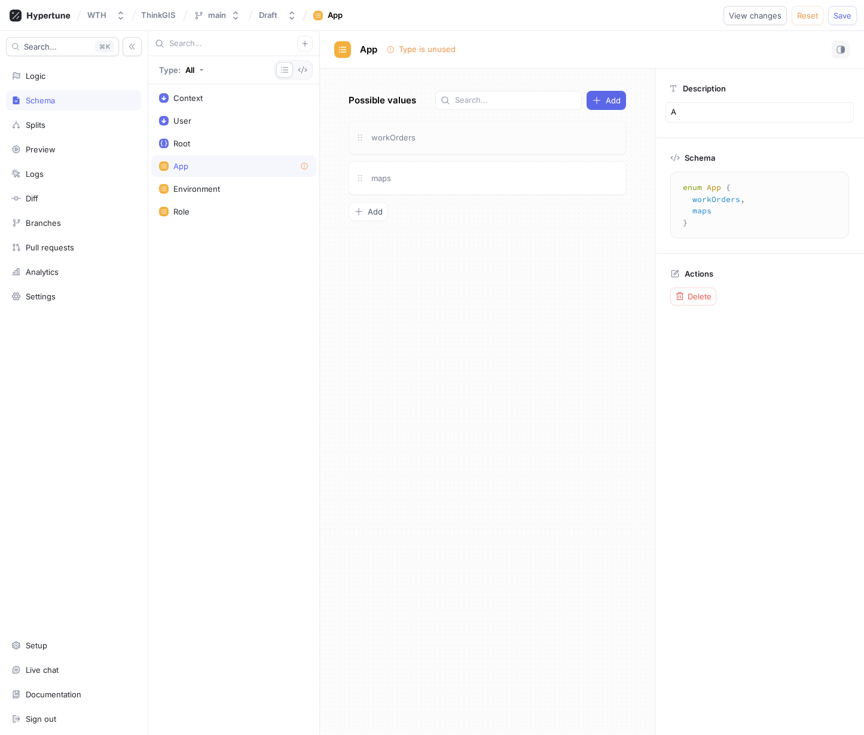
type textarea "x"
type textarea "Ap"
type textarea "x"
type textarea "App"
type textarea "x"
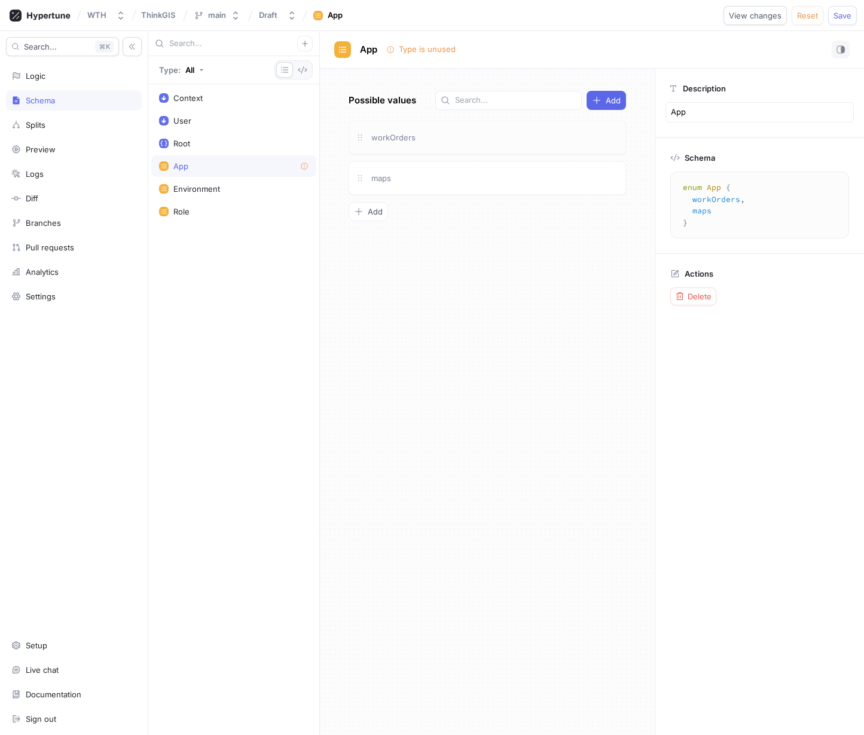
type textarea "Appl"
type textarea "x"
type textarea "App"
type textarea "x"
type textarea "App"
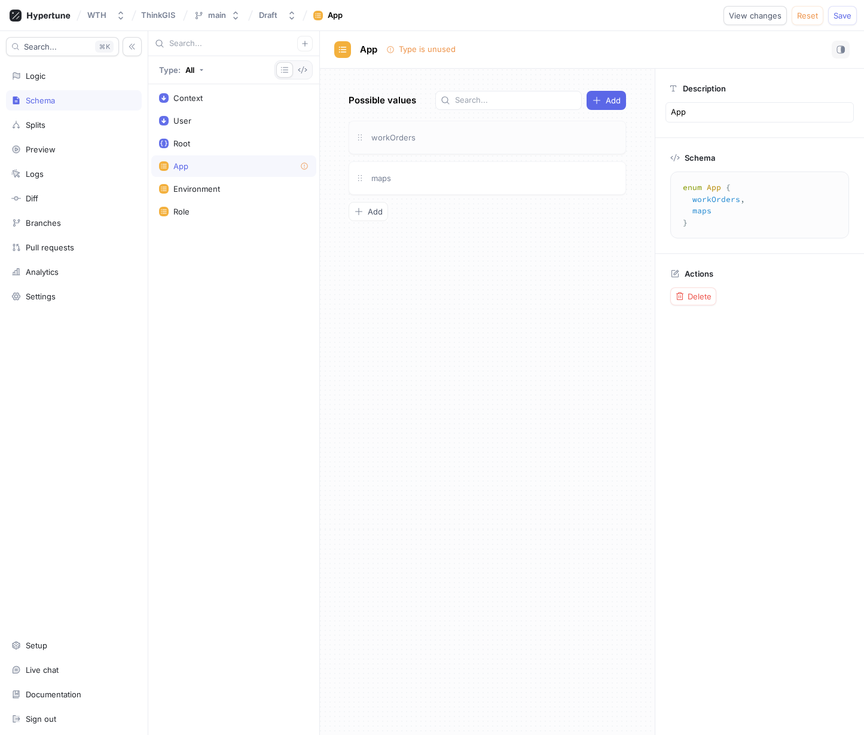
type textarea "x"
type textarea "App t"
type textarea "x"
type textarea "App th"
type textarea "x"
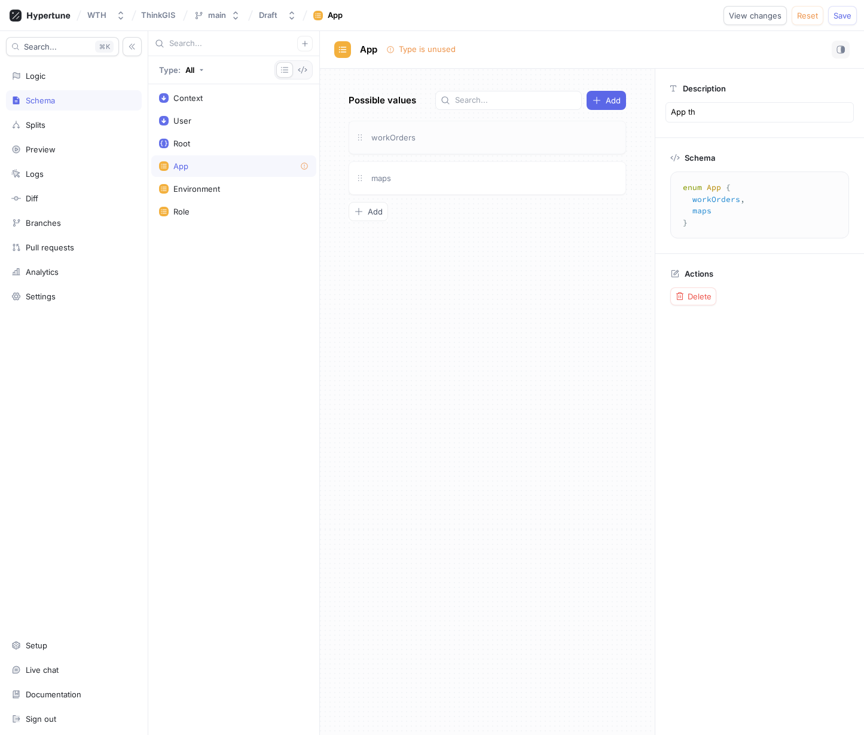
type textarea "App tha"
type textarea "x"
type textarea "App that"
type textarea "x"
type textarea "App that"
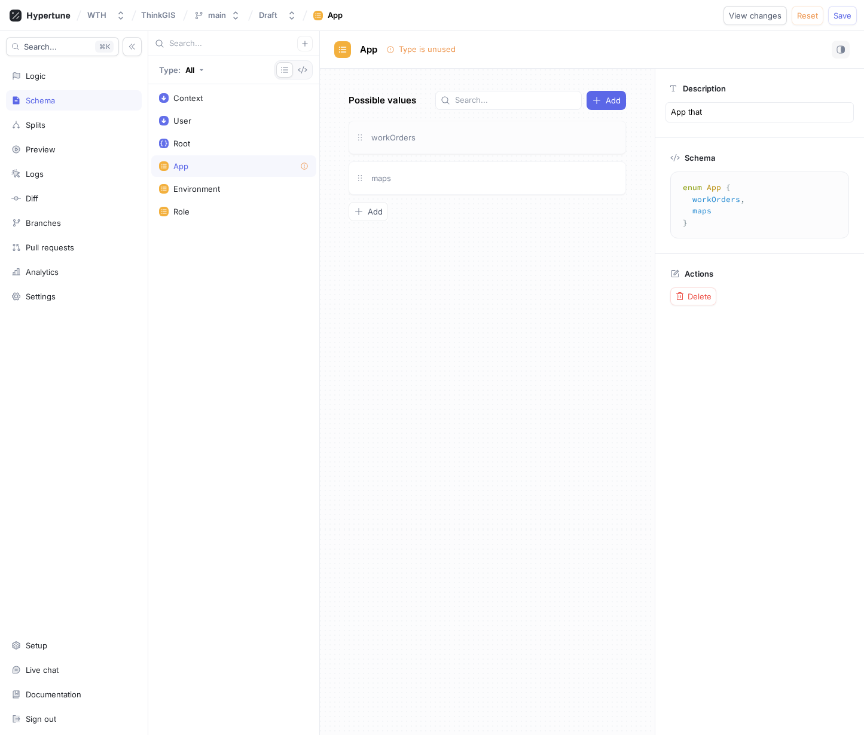
type textarea "x"
type textarea "App that t"
type textarea "x"
type textarea "App that the"
type textarea "x"
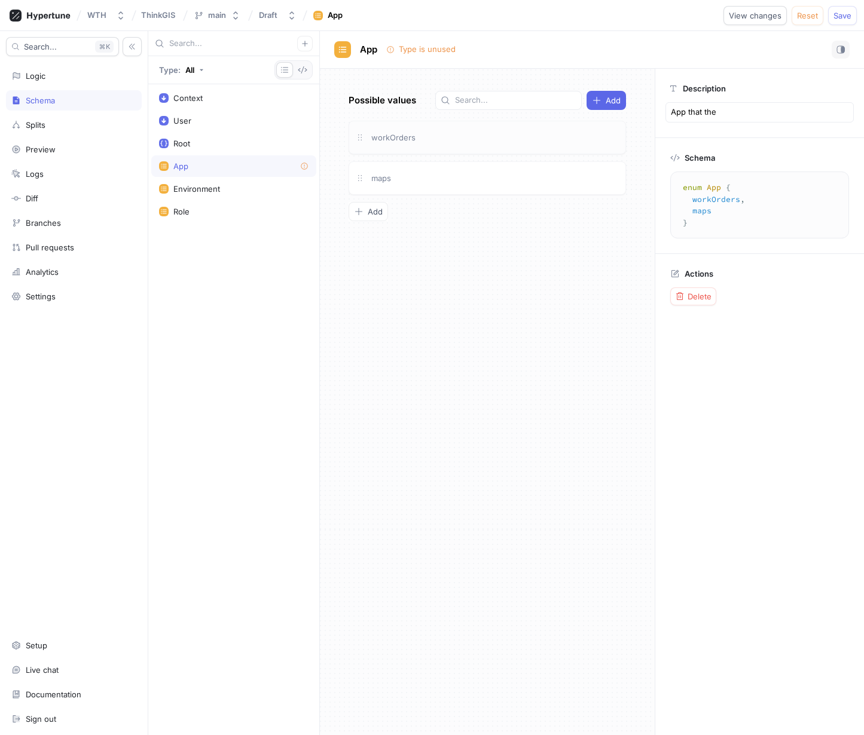
type textarea "App that the"
type textarea "x"
type textarea "App that the f"
type textarea "x"
type textarea "App that the fe"
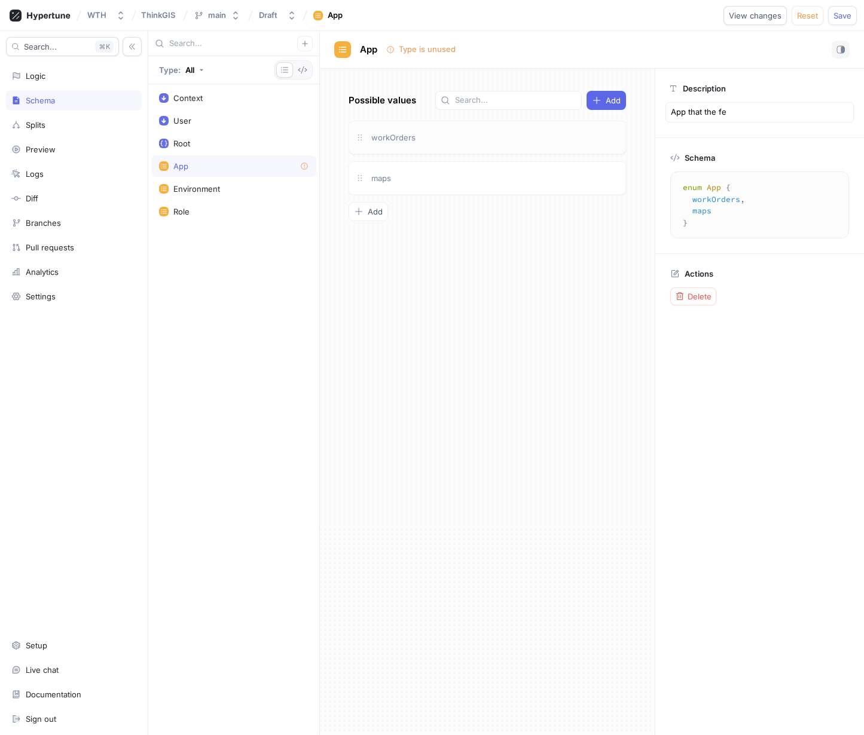
type textarea "x"
type textarea "App that the fea"
type textarea "x"
type textarea "App that the feat"
type textarea "x"
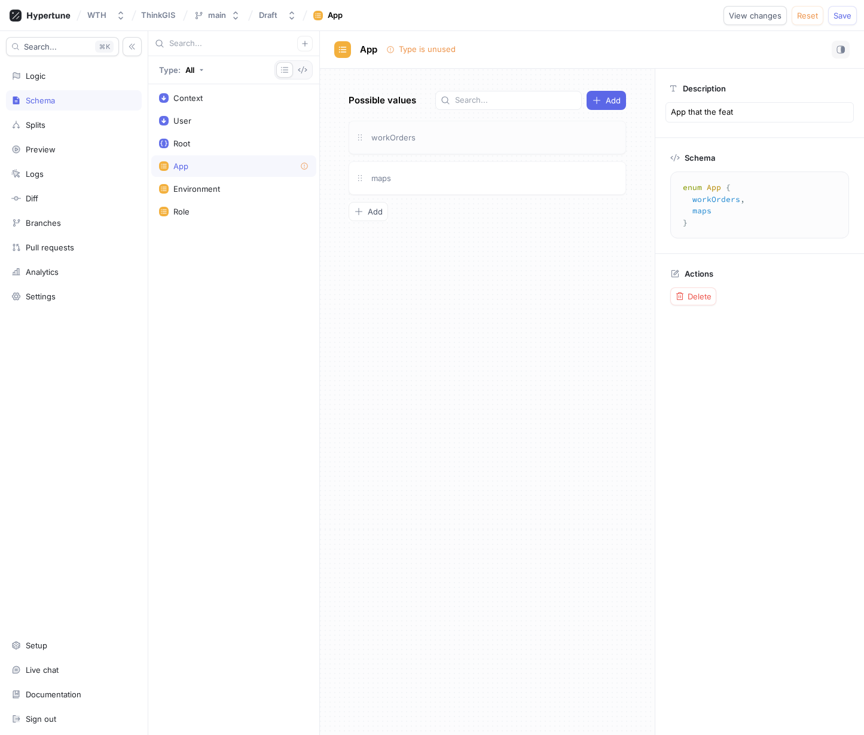
type textarea "App that the featu"
type textarea "x"
type textarea "App that the featur"
type textarea "x"
type textarea "App that the feature"
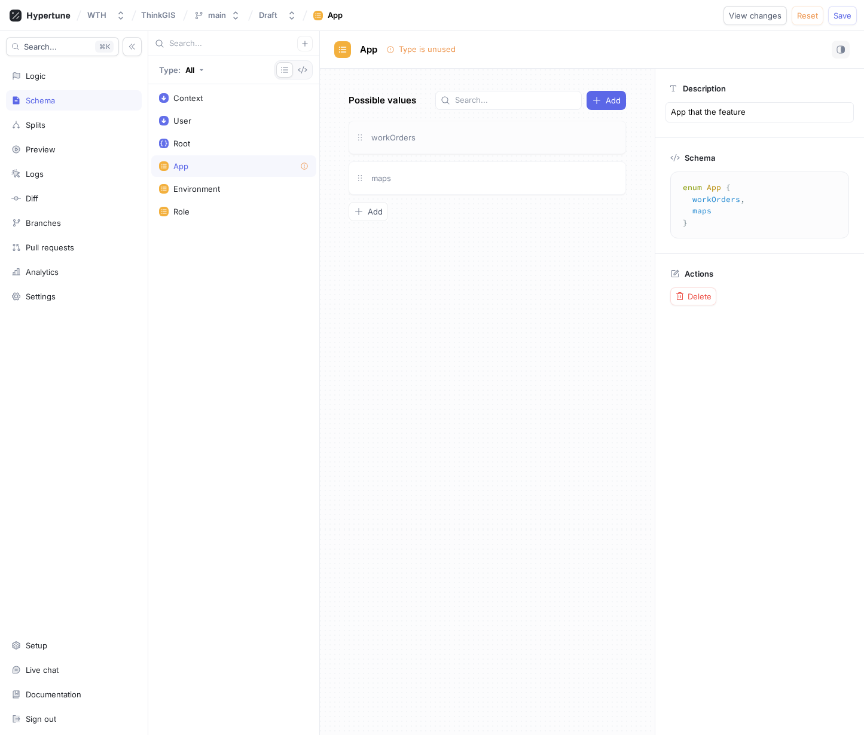
type textarea "x"
type textarea "App that the feature"
type textarea "x"
type textarea "App that the feature f"
type textarea "x"
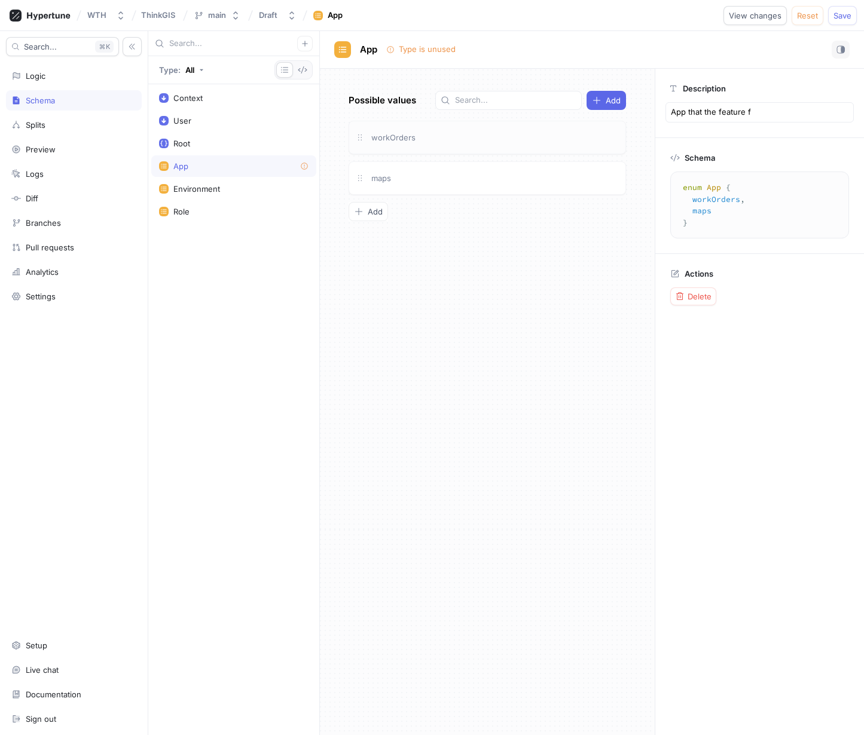
type textarea "App that the feature fl"
type textarea "x"
type textarea "App that the feature fla"
type textarea "x"
type textarea "App that the feature flag"
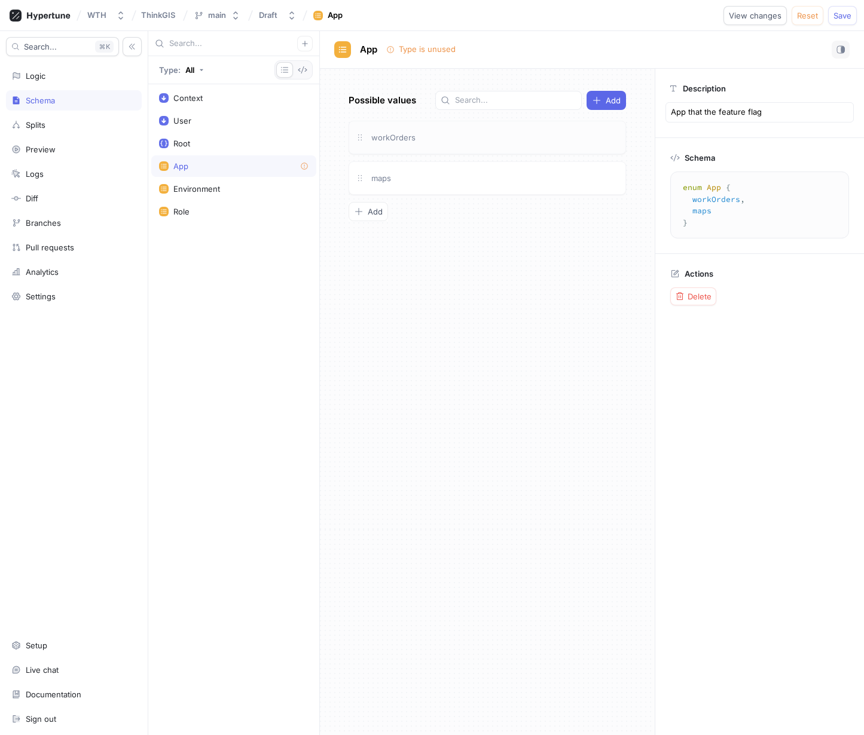
type textarea "x"
type textarea "App that the feature flag"
type textarea "x"
type textarea "App that the feature flag i"
type textarea "x"
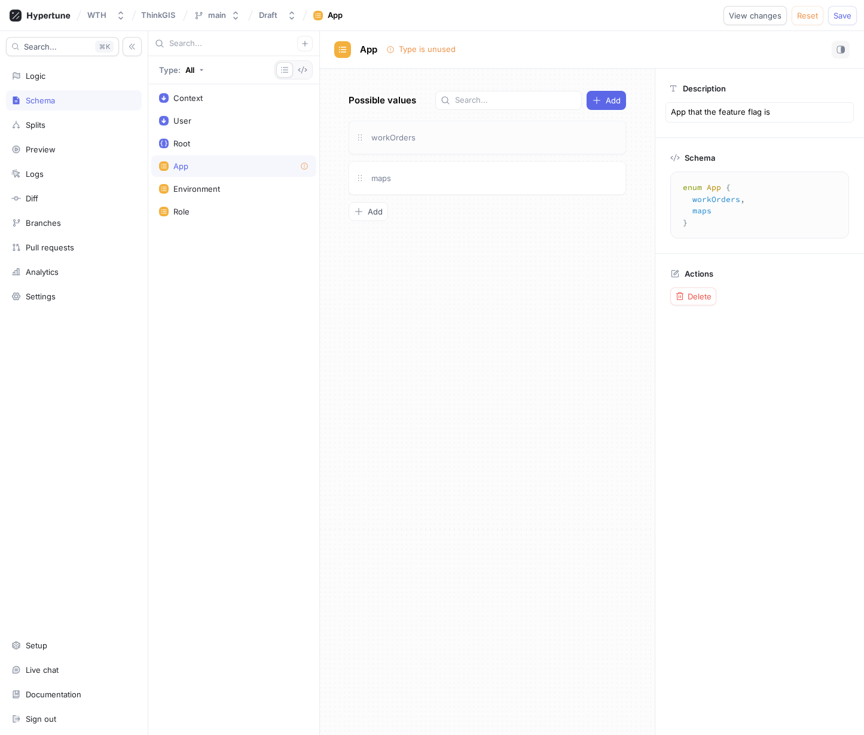
type textarea "App that the feature flag is"
type textarea "x"
type textarea "App that the feature flag is b"
type textarea "x"
type textarea "App that the feature flag is be"
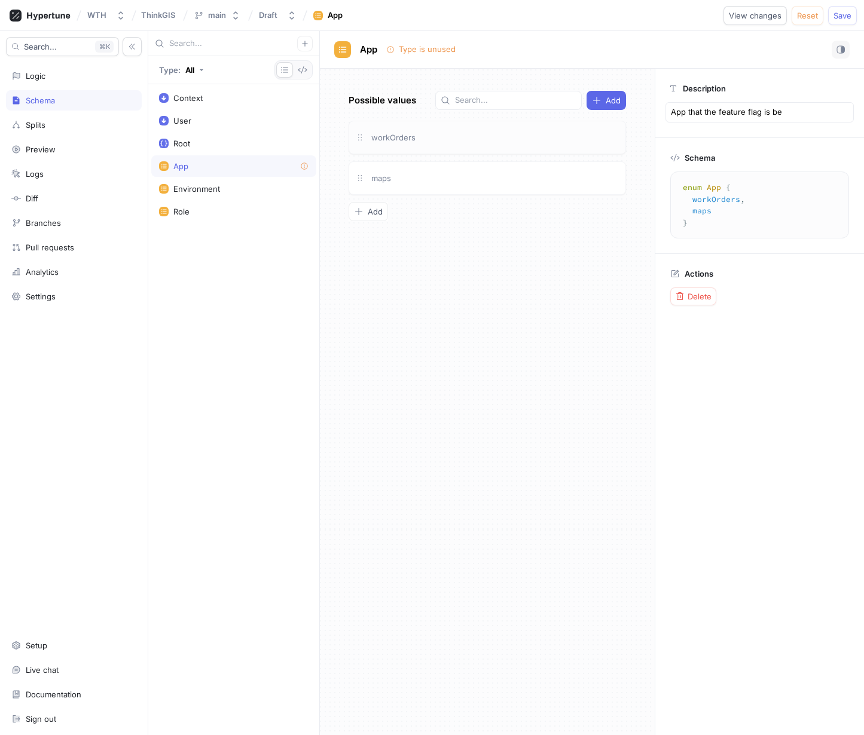
type textarea "x"
type textarea "App that the feature flag is bei"
type textarea "x"
type textarea "App that the feature flag is bein"
type textarea "x"
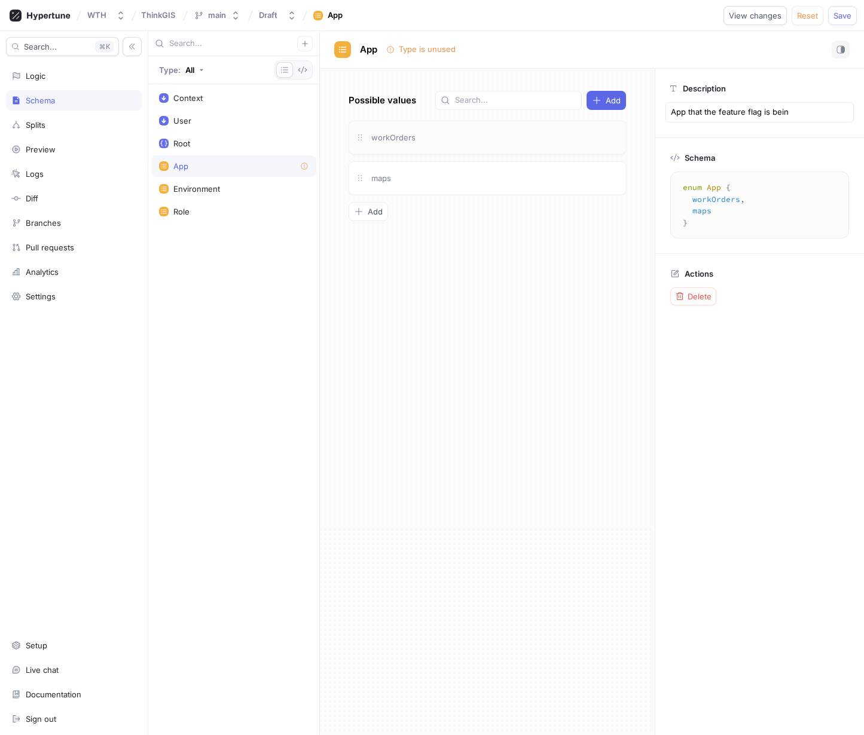
type textarea "App that the feature flag is being"
type textarea "x"
type textarea "App that the feature flag is being"
type textarea "x"
type textarea "App that the feature flag is being e"
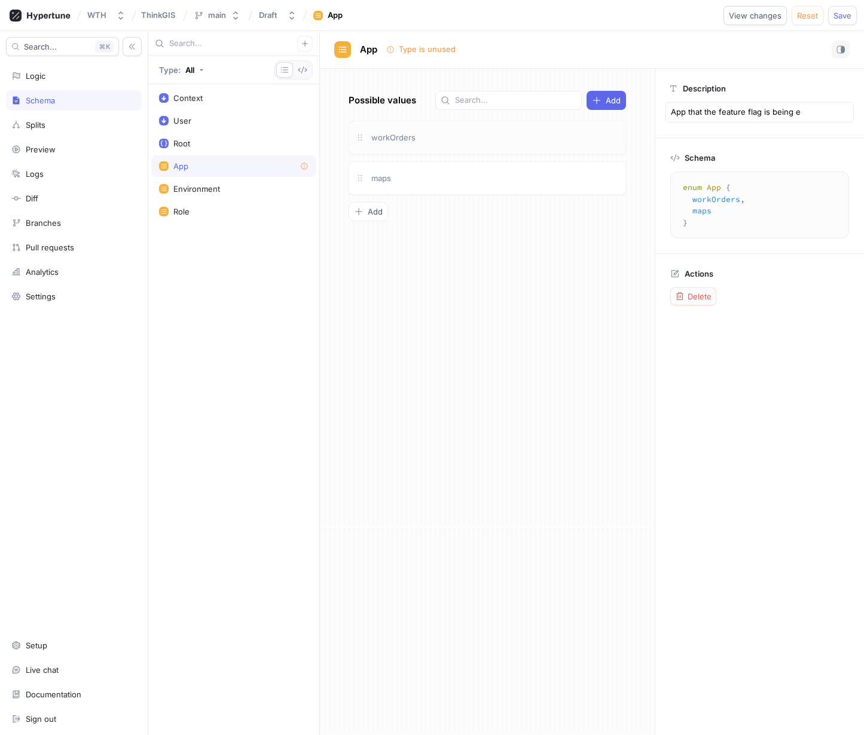
type textarea "x"
type textarea "App that the feature flag is being ev"
type textarea "x"
type textarea "App that the feature flag is being eva"
type textarea "x"
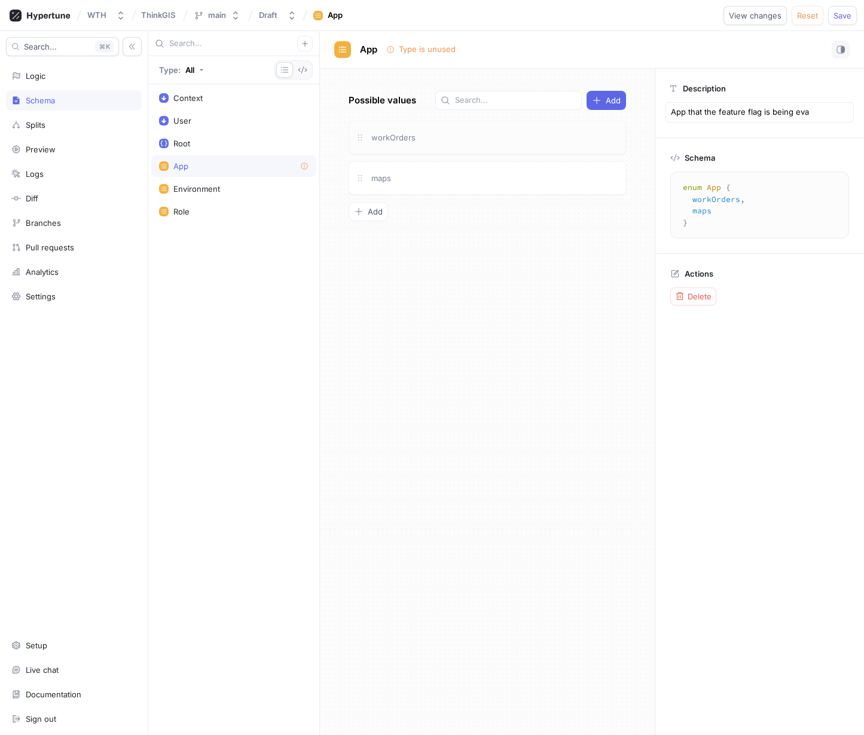
type textarea "App that the feature flag is being eval"
type textarea "x"
type textarea "App that the feature flag is being evalu"
type textarea "x"
type textarea "App that the feature flag is being evalua"
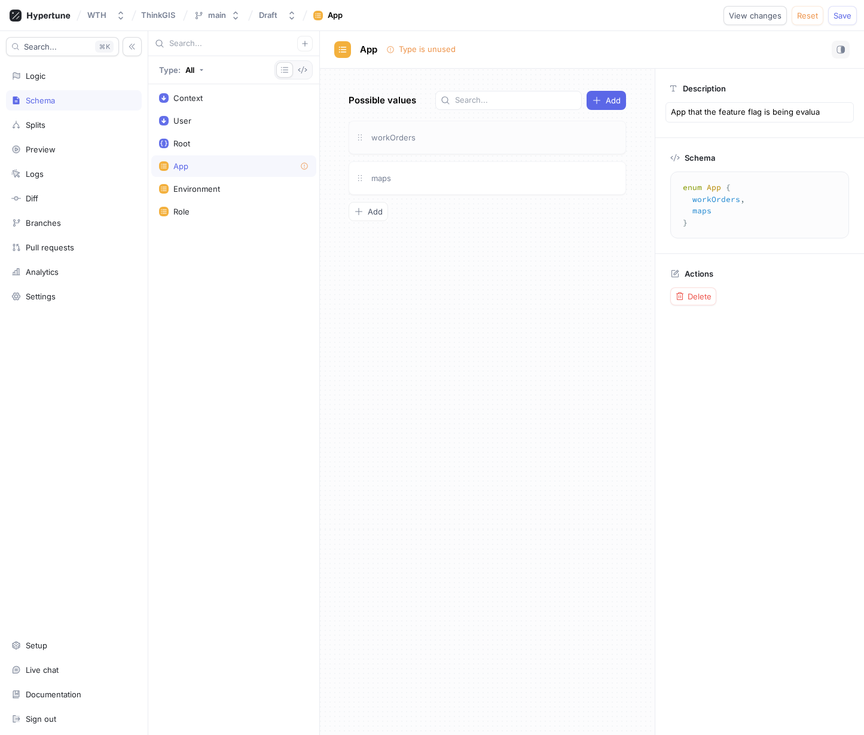
type textarea "x"
type textarea "App that the feature flag is being evaluat"
type textarea "x"
type textarea "App that the feature flag is being evaluate"
type textarea "x"
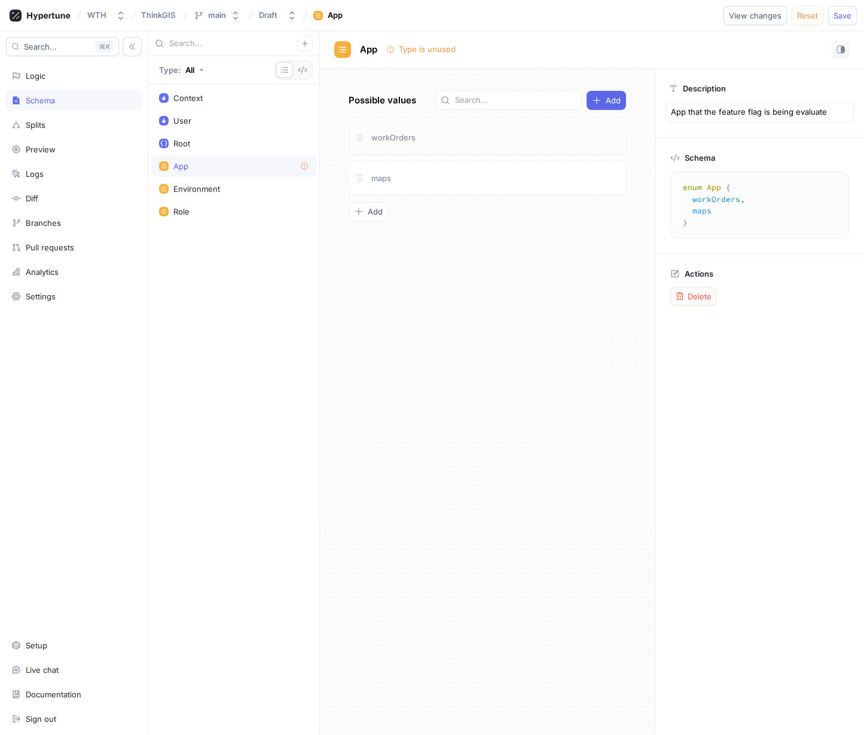
type textarea "App that the feature flag is being evaluated"
type textarea "x"
type textarea "App that the feature flag is being evaluated"
type textarea "x"
type textarea "App that the feature flag is being evaluated i"
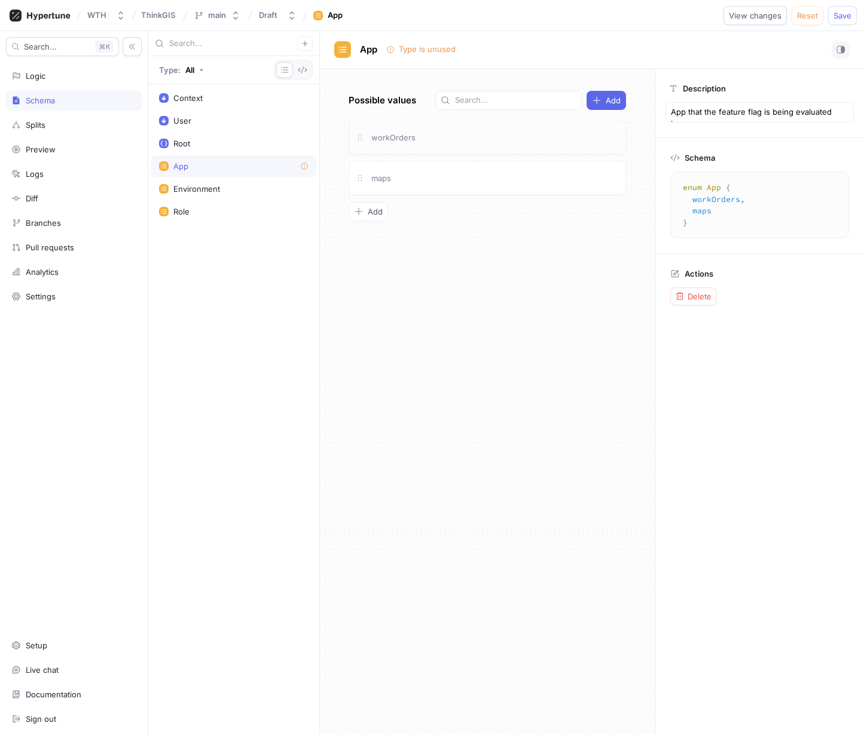
type textarea "x"
type textarea "App that the feature flag is being evaluated in"
type textarea "x"
type textarea "App that the feature flag is being evaluated in."
click at [741, 76] on div "Description App that the feature flag is being evaluated in." at bounding box center [759, 109] width 209 height 80
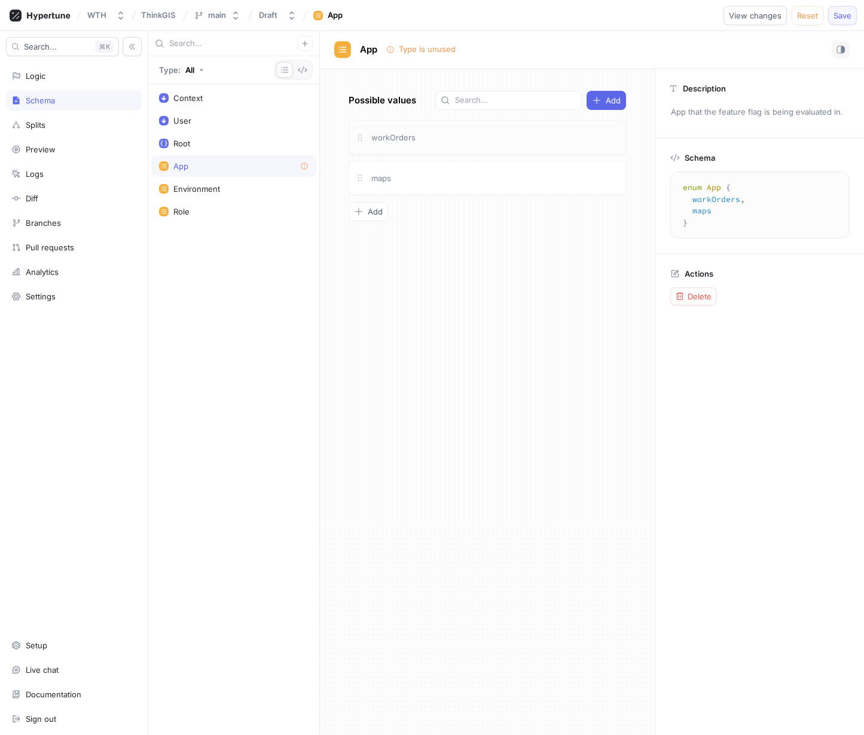
click at [837, 16] on span "Save" at bounding box center [842, 15] width 18 height 7
click at [193, 90] on div "Context" at bounding box center [233, 98] width 165 height 22
type textarea "input Context { user: User! environment: Environment! }"
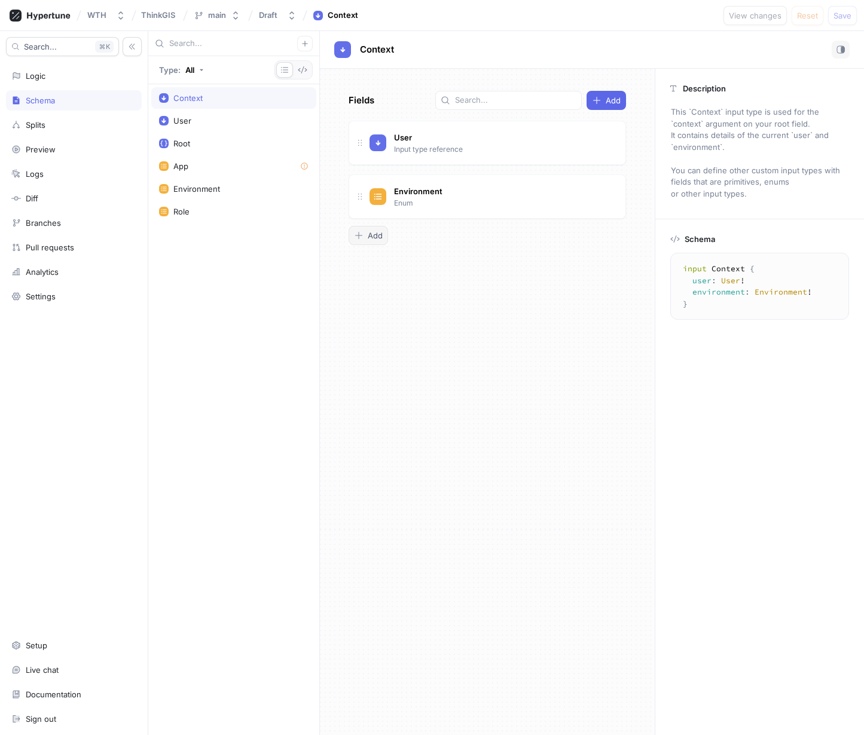
click at [374, 238] on span "Add" at bounding box center [375, 235] width 15 height 7
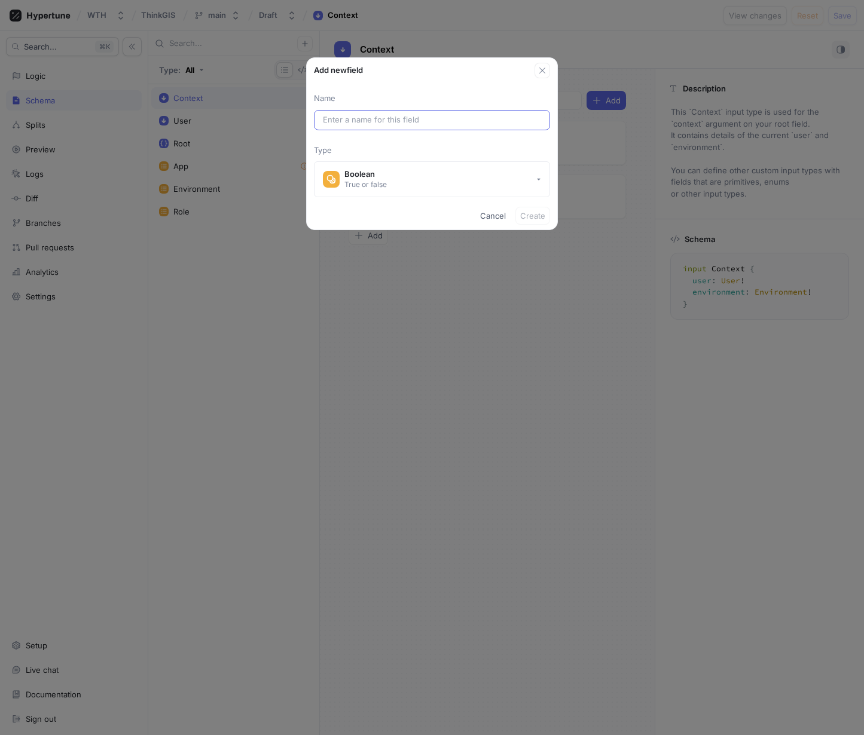
click at [416, 121] on input "text" at bounding box center [432, 120] width 218 height 12
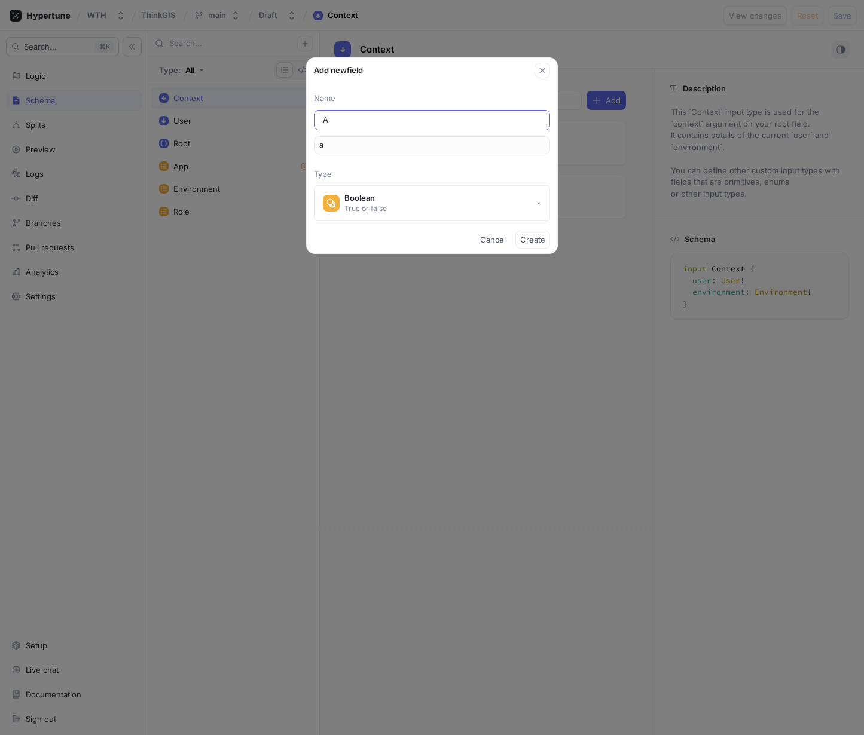
type input "Ap"
type input "ap"
type input "App"
type input "app"
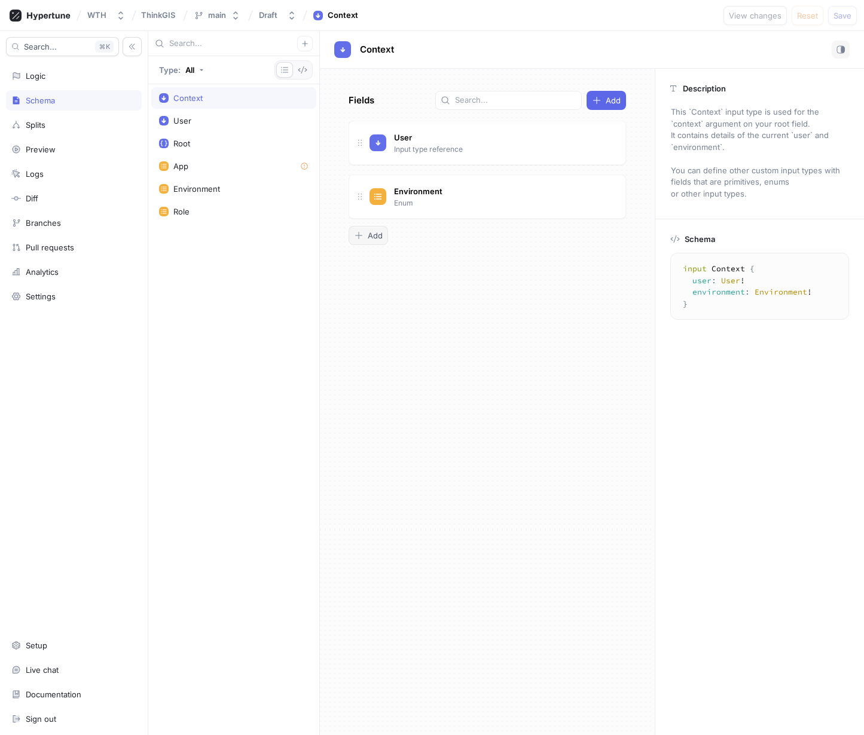
click at [365, 235] on div "Add" at bounding box center [368, 236] width 29 height 10
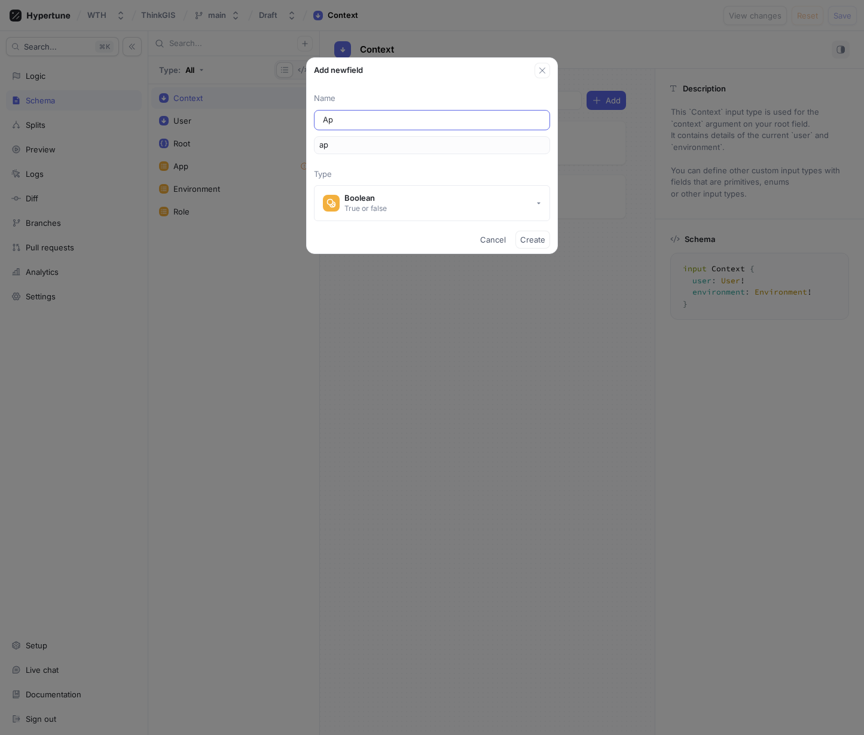
type input "App"
type input "app"
type input "App"
click at [380, 175] on p "Type" at bounding box center [432, 175] width 236 height 12
click at [526, 210] on button "Boolean True or false" at bounding box center [432, 203] width 236 height 36
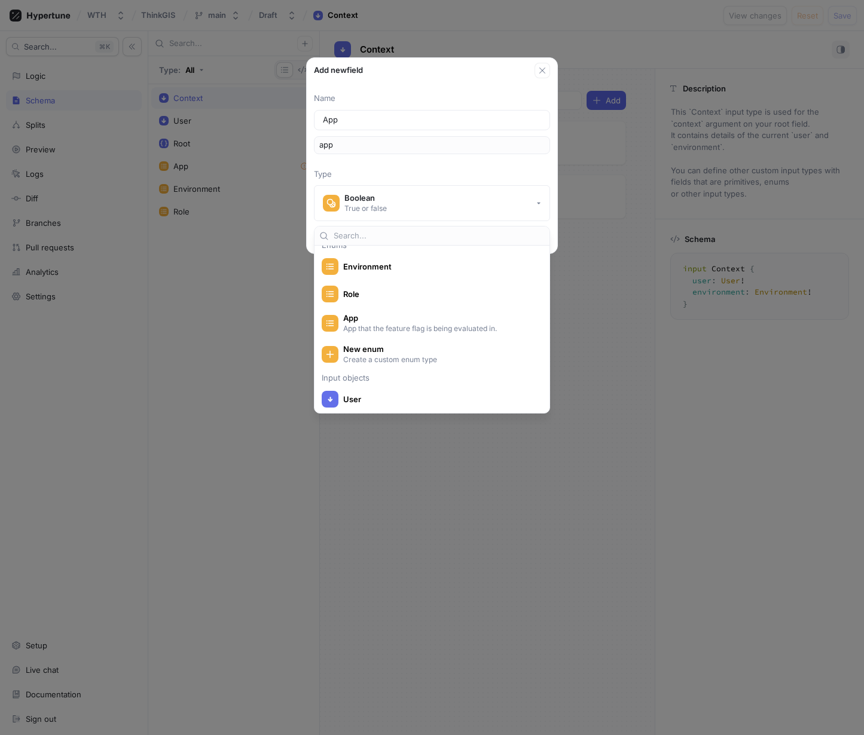
scroll to position [215, 0]
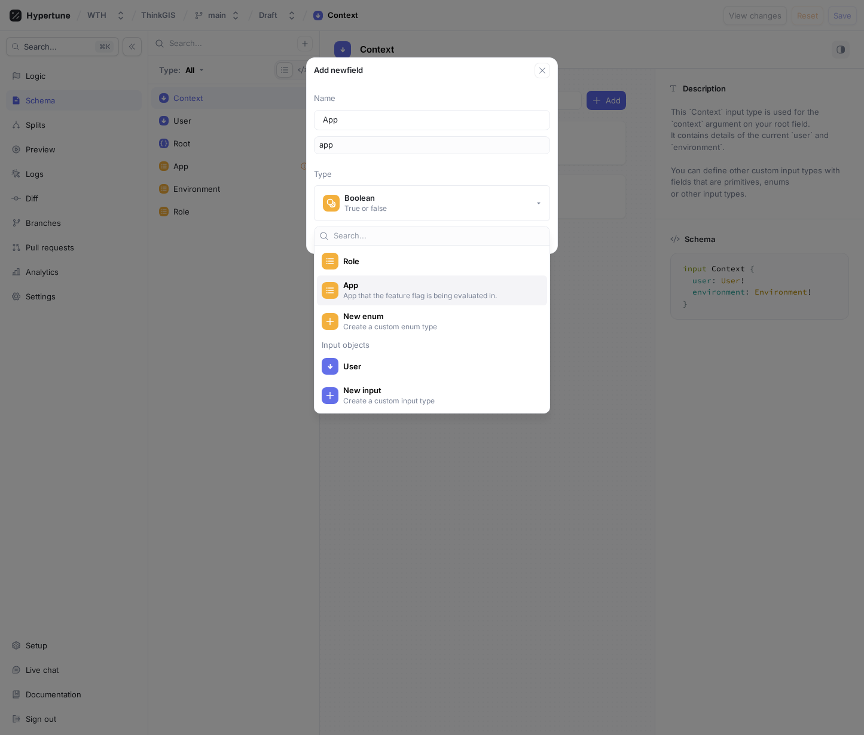
click at [449, 295] on p "App that the feature flag is being evaluated in." at bounding box center [438, 296] width 191 height 10
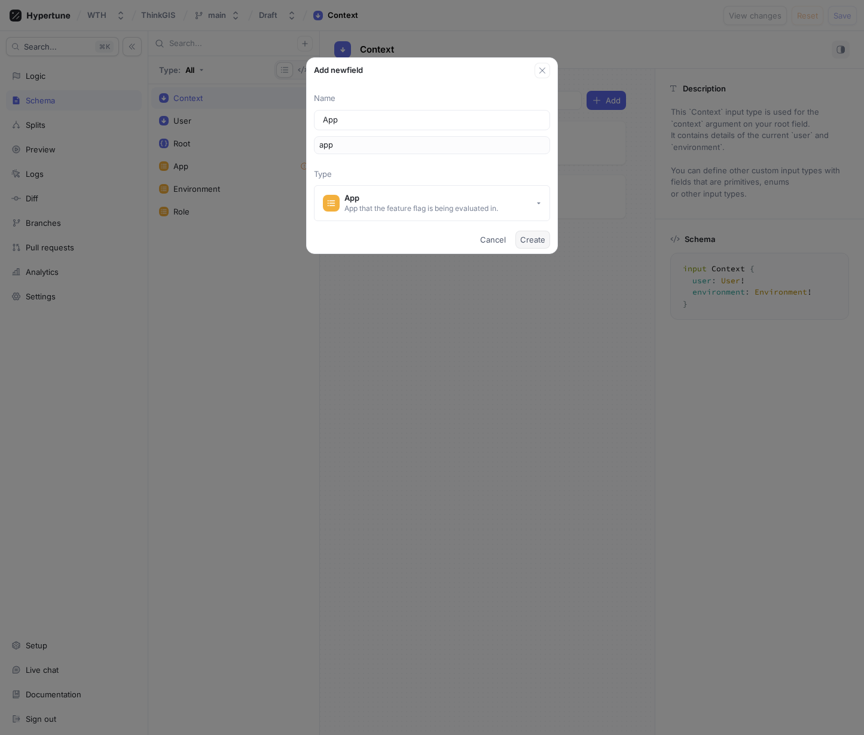
click at [533, 240] on span "Create" at bounding box center [532, 239] width 25 height 7
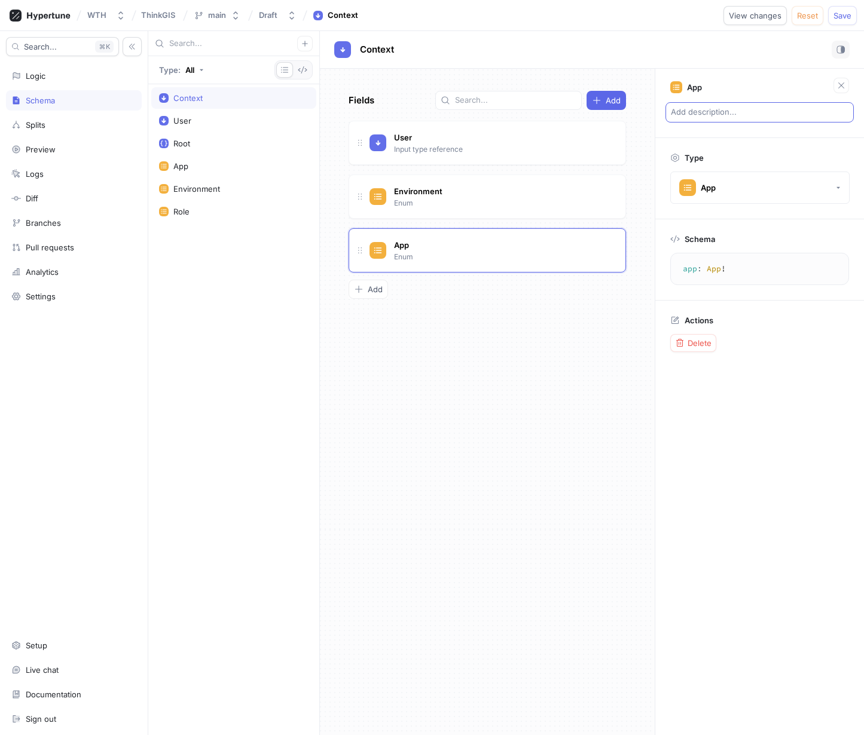
click at [706, 114] on p "Add description..." at bounding box center [759, 112] width 188 height 20
type textarea "x"
type textarea "A"
type textarea "x"
type textarea "Ap"
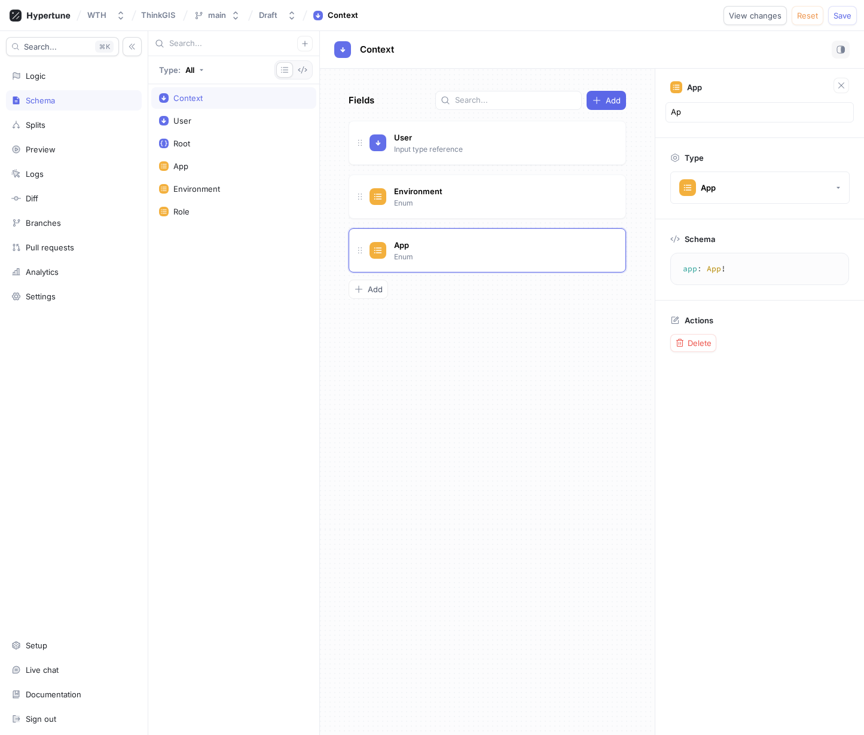
type textarea "x"
type textarea "App"
type textarea "x"
type textarea "App"
type textarea "x"
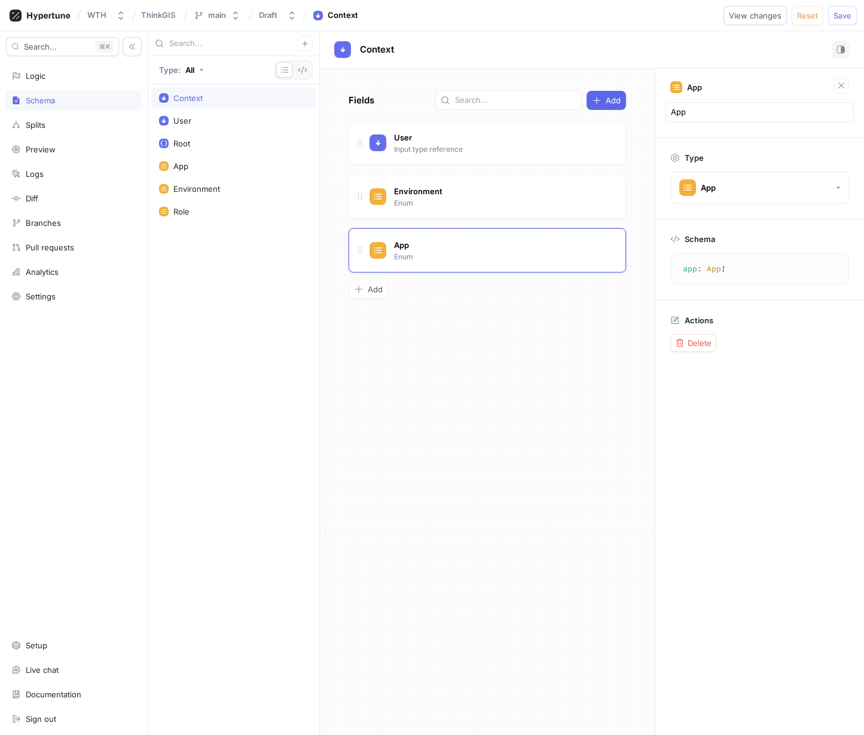
type textarea "App i"
type textarea "x"
type textarea "App in"
type textarea "x"
type textarea "App in"
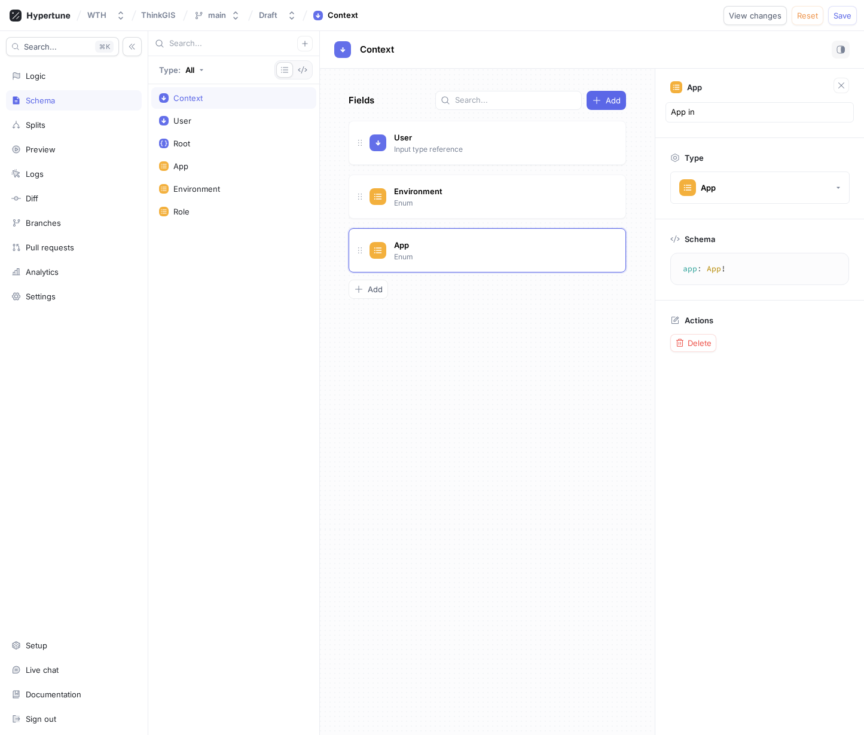
type textarea "x"
type textarea "App in w"
type textarea "x"
type textarea "App in wh"
type textarea "x"
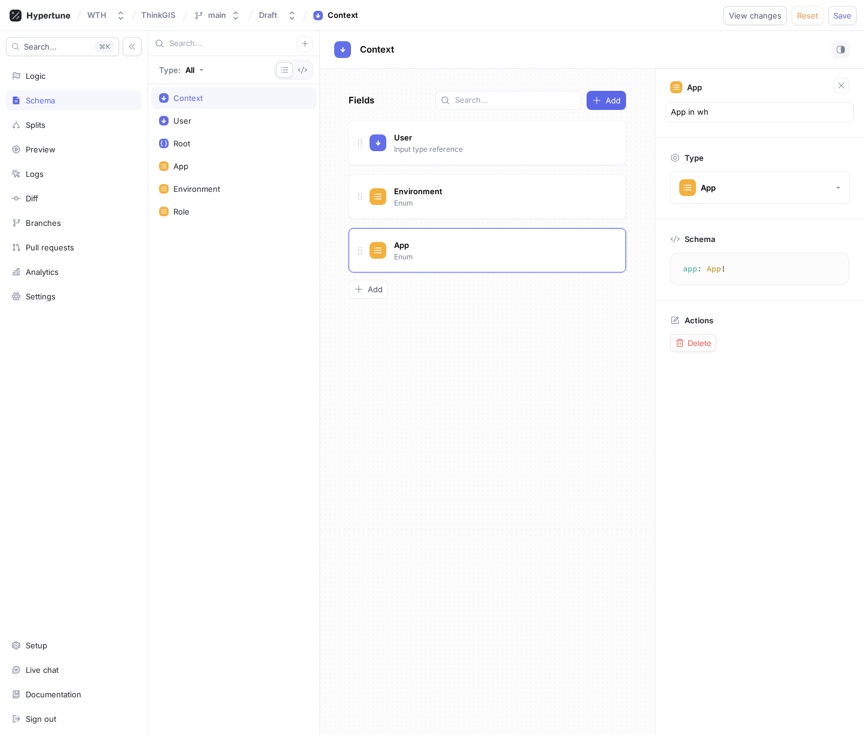
type textarea "App in whi"
type textarea "x"
type textarea "App in whic"
type textarea "x"
type textarea "App in which"
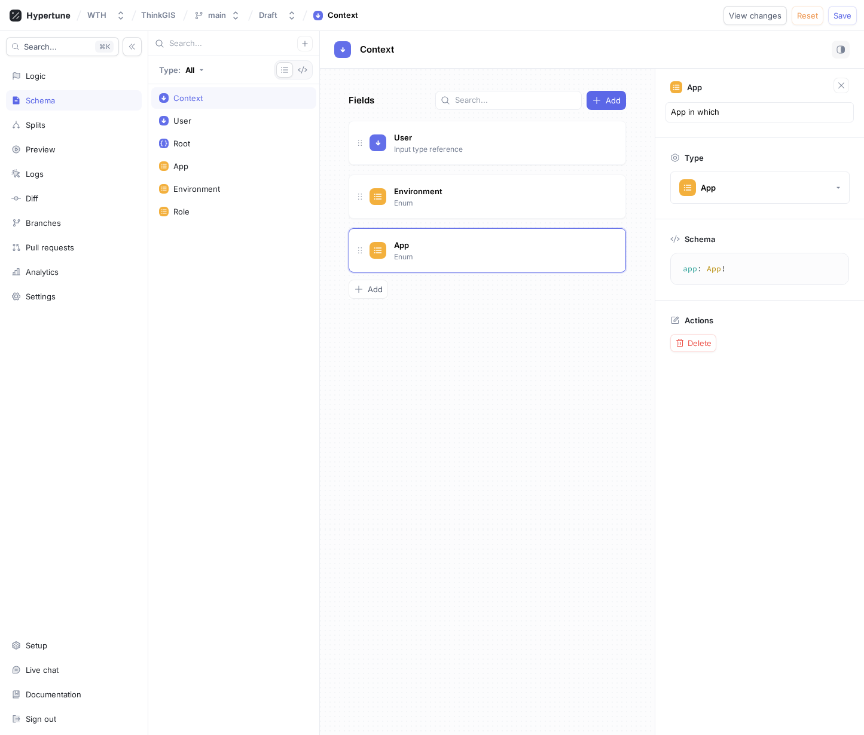
type textarea "x"
type textarea "App in which"
type textarea "x"
type textarea "App in which t"
type textarea "x"
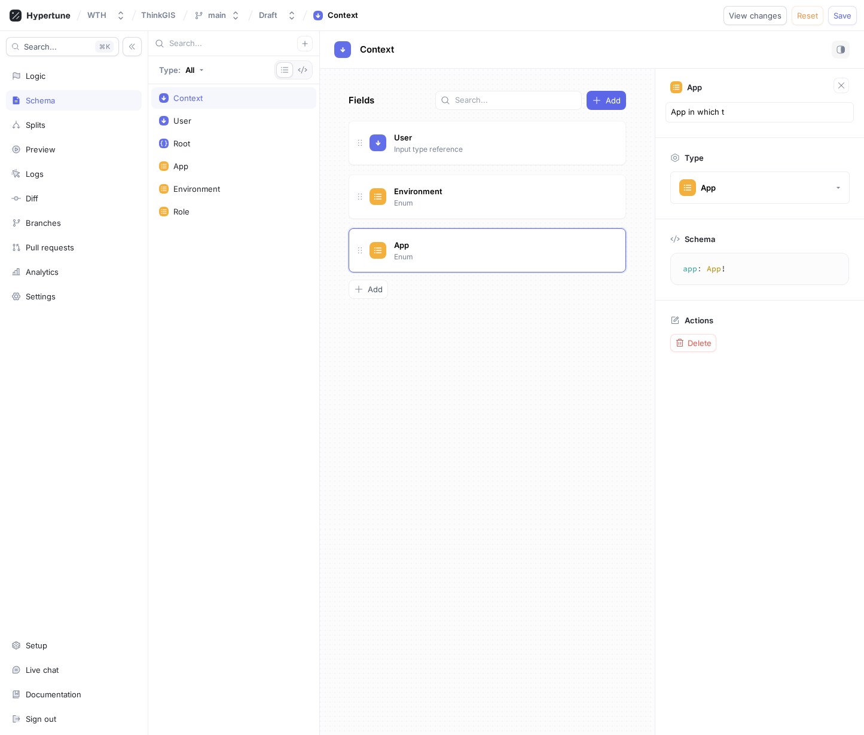
type textarea "App in which th"
type textarea "x"
type textarea "App in which the"
type textarea "x"
type textarea "App in which the"
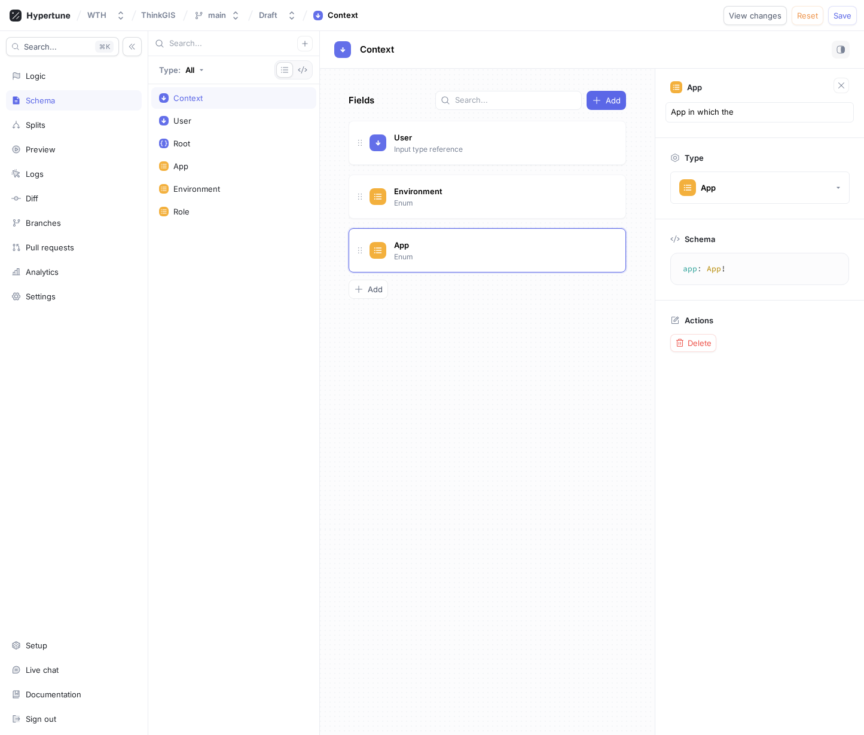
type textarea "x"
type textarea "App in which the c"
type textarea "x"
type textarea "App in which the co"
type textarea "x"
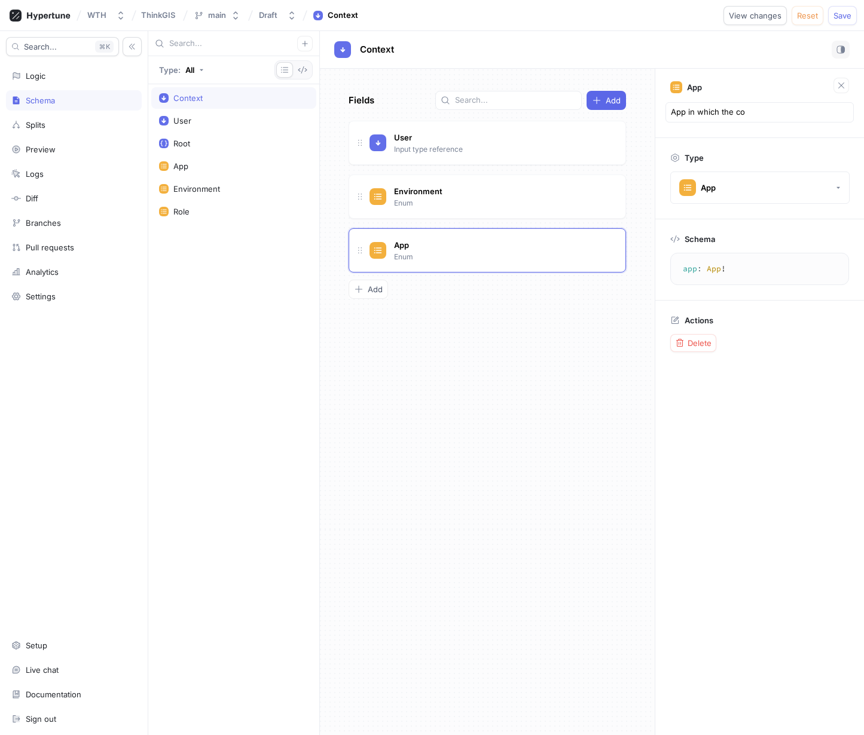
type textarea "App in which the con"
type textarea "x"
type textarea "App in which the cont"
type textarea "x"
type textarea "App in which the [PERSON_NAME]"
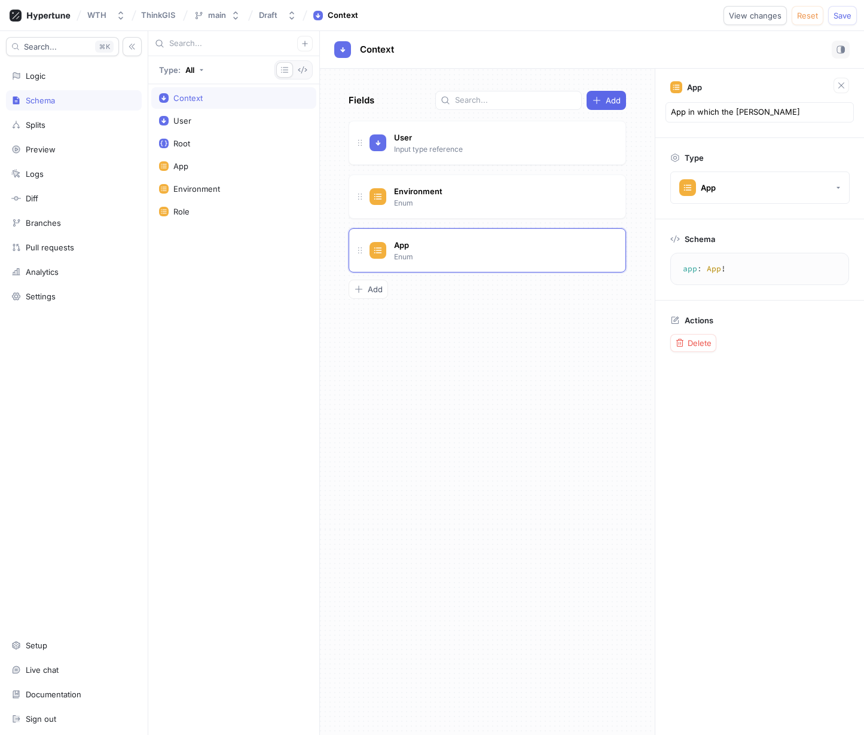
type textarea "x"
type textarea "App in which the contex"
type textarea "x"
type textarea "App in which the context"
type textarea "x"
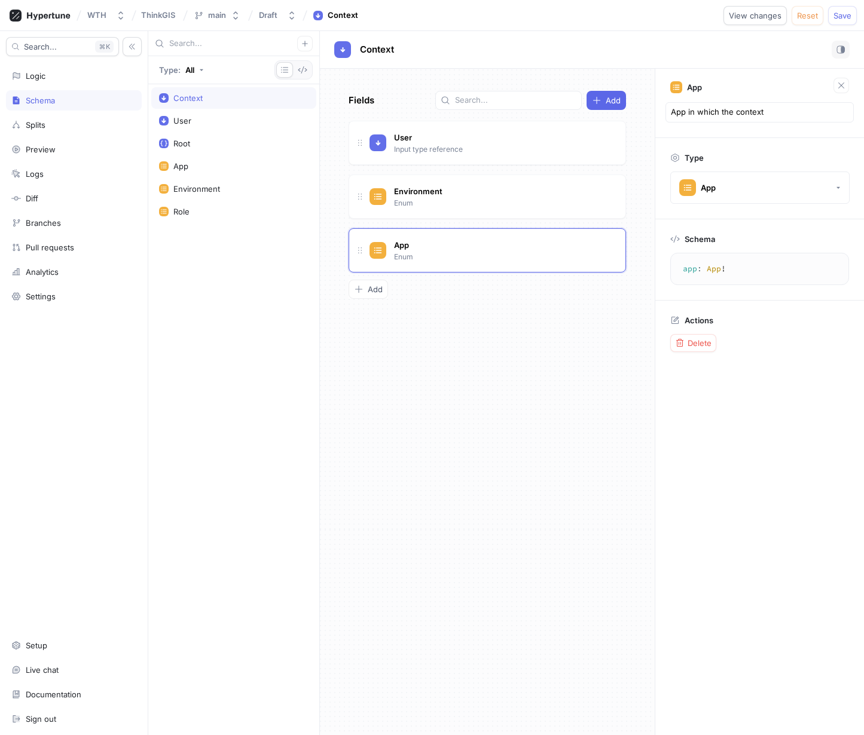
type textarea "App in which the context"
type textarea "x"
type textarea "App in which the context i"
type textarea "x"
type textarea "App in which the context is"
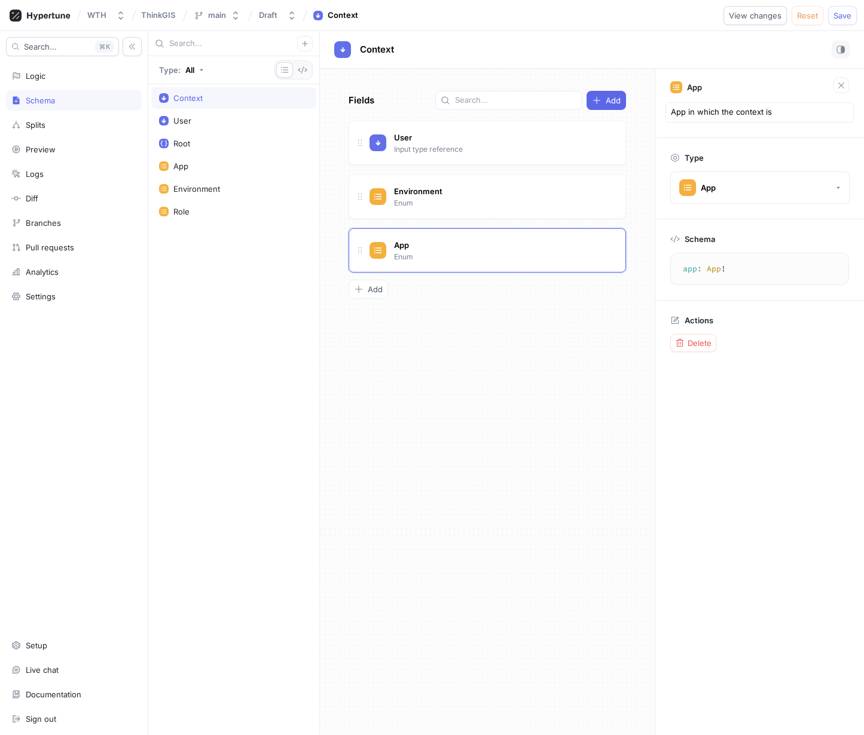
type textarea "x"
type textarea "App in which the context is"
type textarea "x"
type textarea "App in which the context is b"
type textarea "x"
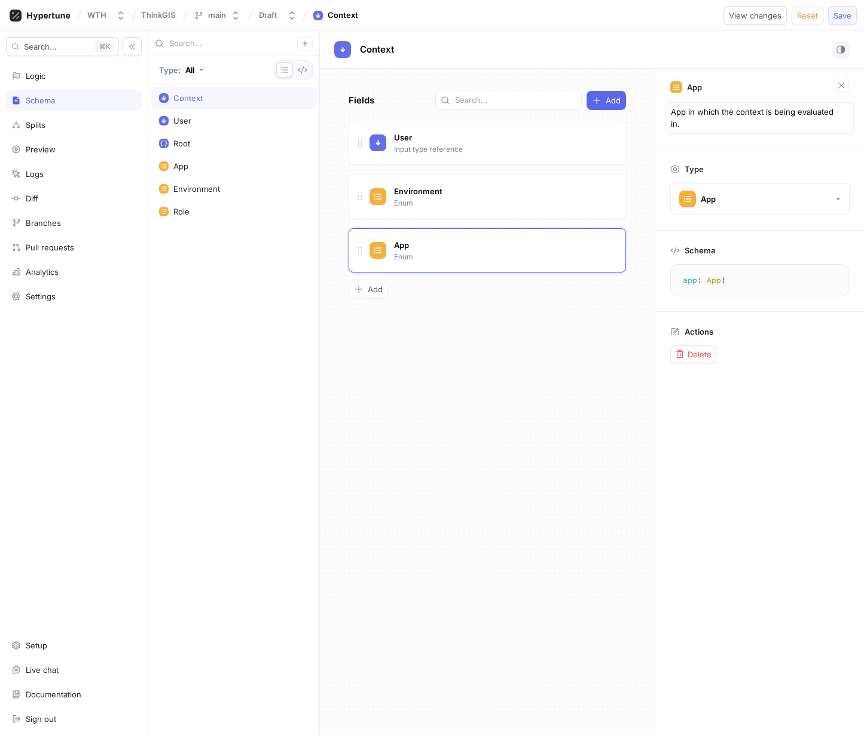
click at [841, 17] on span "Save" at bounding box center [842, 15] width 18 height 7
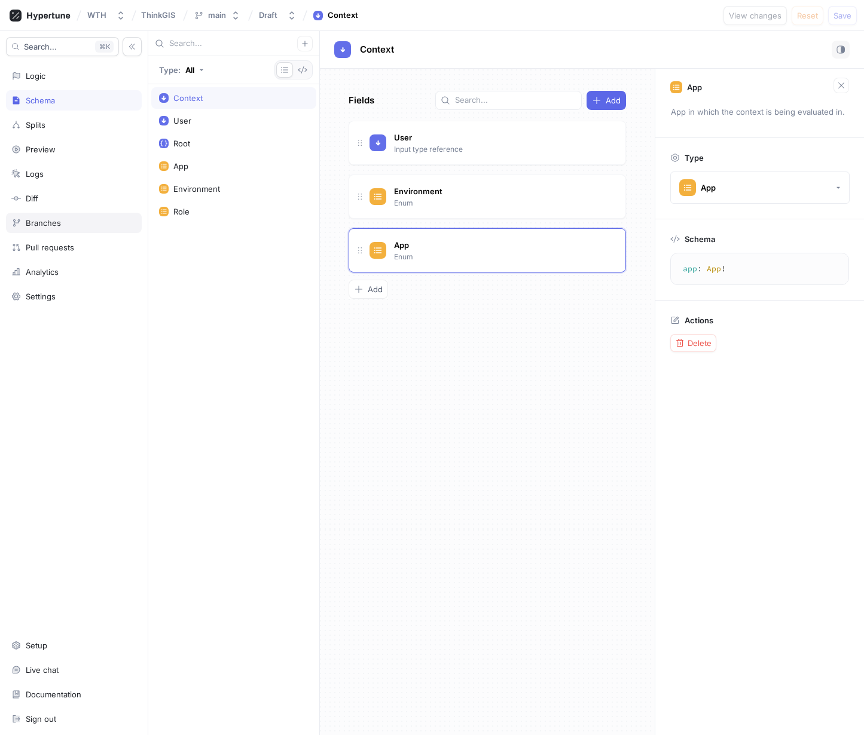
click at [42, 222] on div "Branches" at bounding box center [43, 223] width 35 height 10
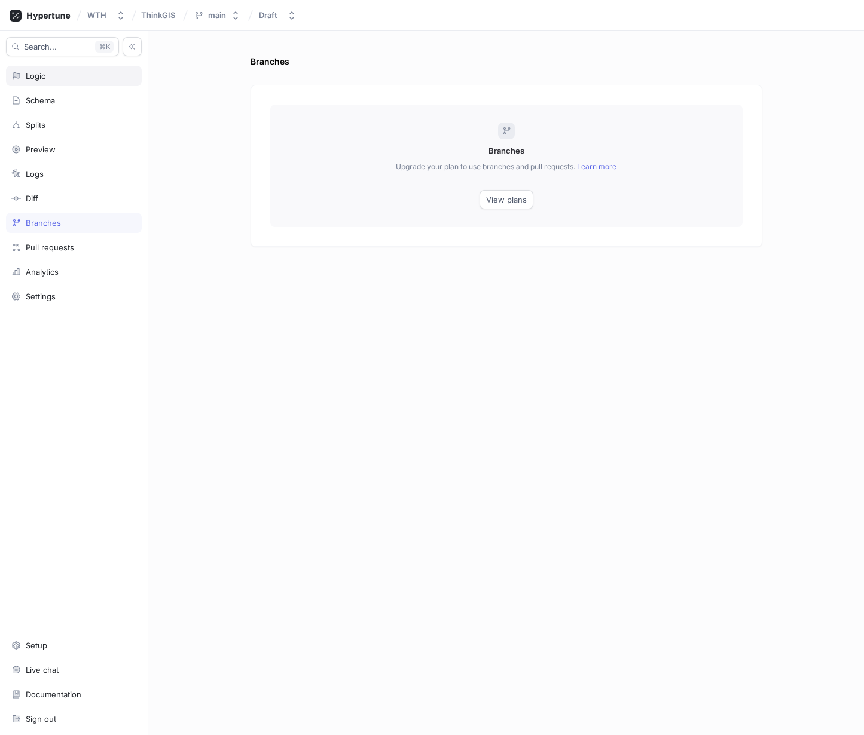
click at [39, 80] on div "Logic" at bounding box center [36, 76] width 20 height 10
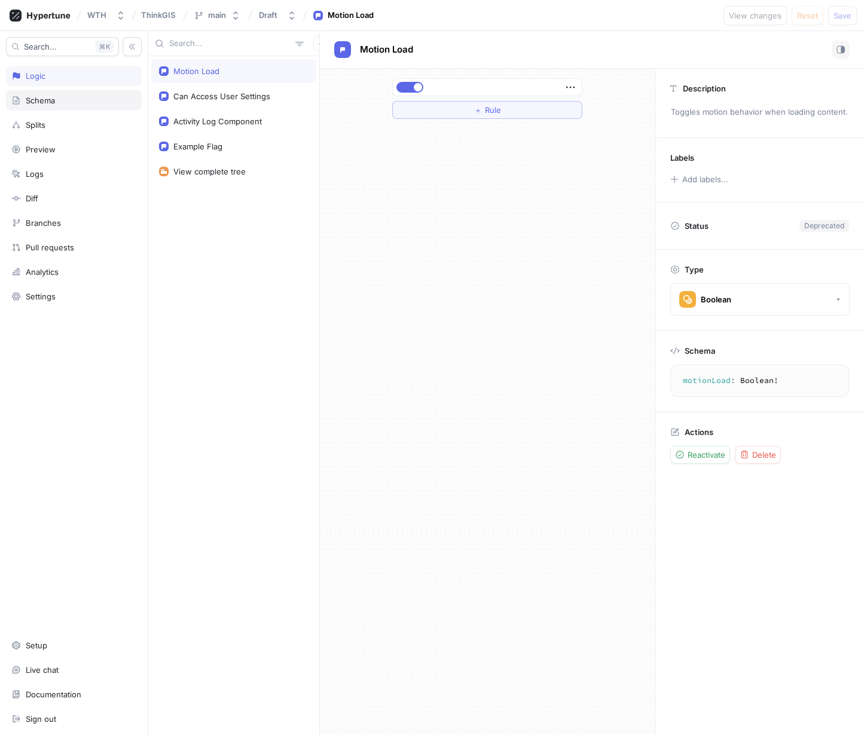
click at [29, 96] on div "Schema" at bounding box center [40, 101] width 29 height 10
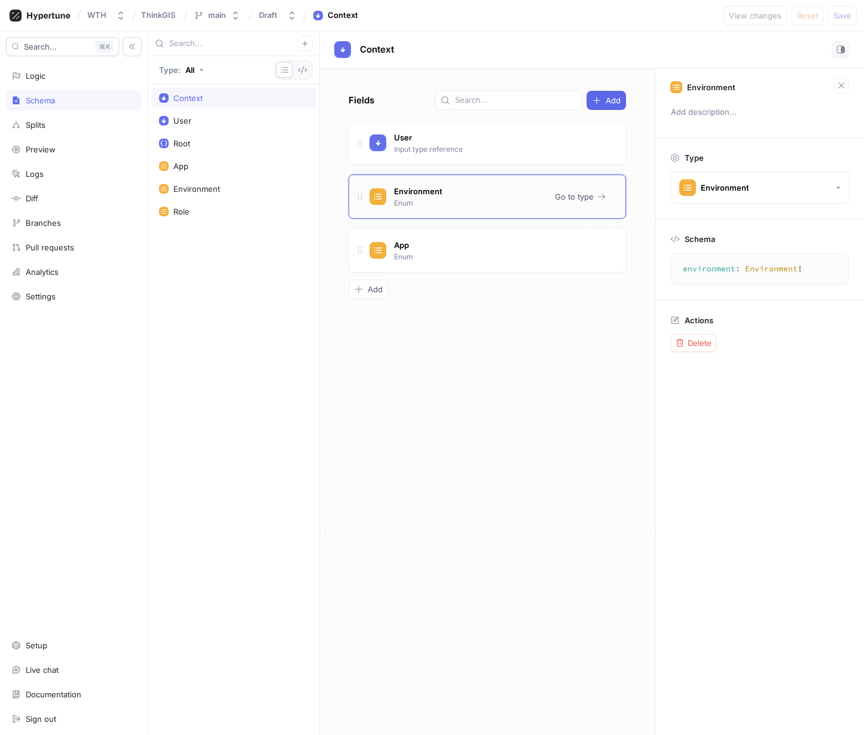
click at [429, 202] on div "Environment Enum" at bounding box center [418, 196] width 54 height 25
click at [404, 241] on span "App" at bounding box center [401, 245] width 15 height 10
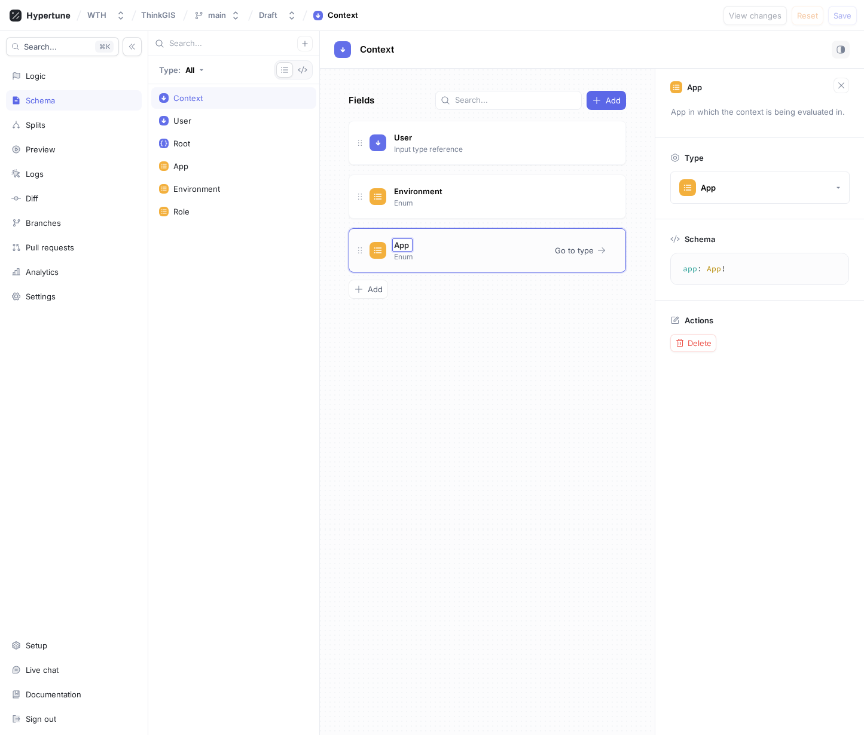
click at [446, 240] on div "App App Enum" at bounding box center [457, 251] width 176 height 24
click at [526, 248] on div "App Enum" at bounding box center [457, 251] width 176 height 24
click at [595, 252] on button "Go to type" at bounding box center [580, 251] width 61 height 18
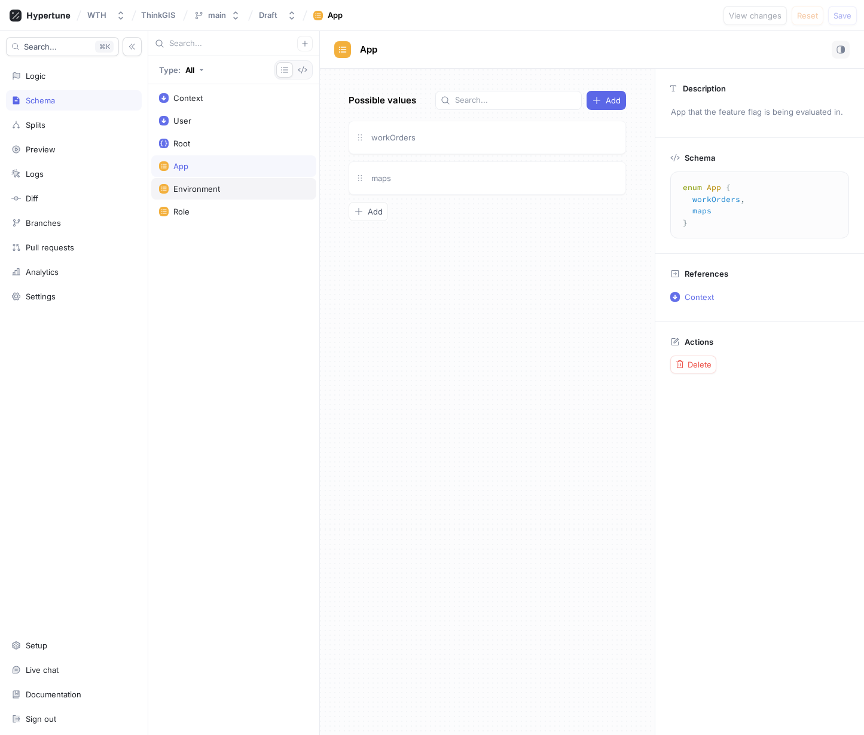
click at [203, 186] on div "Environment" at bounding box center [196, 189] width 47 height 10
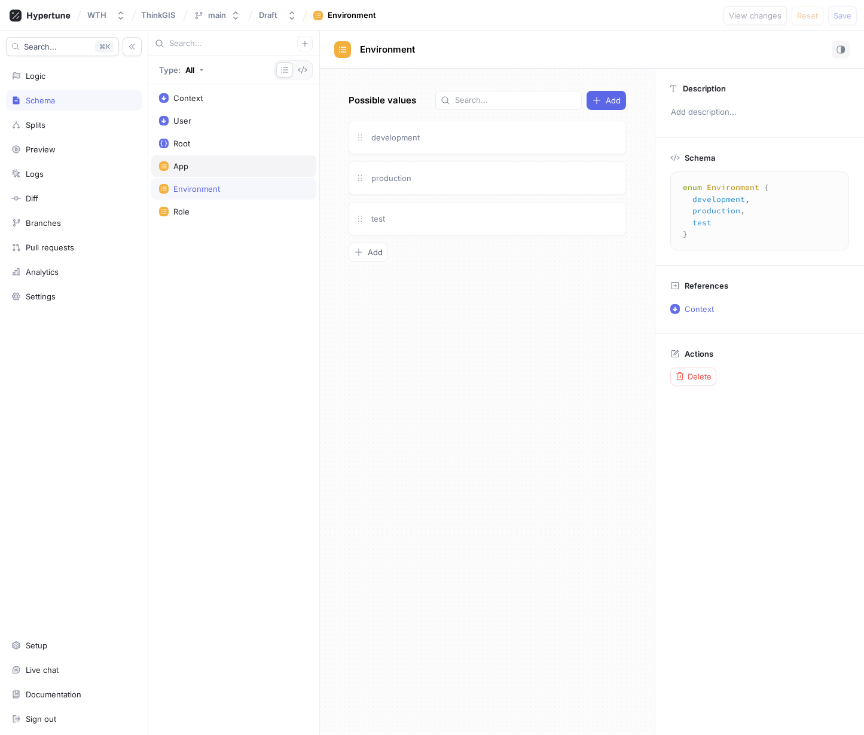
click at [207, 169] on div "App" at bounding box center [233, 166] width 149 height 10
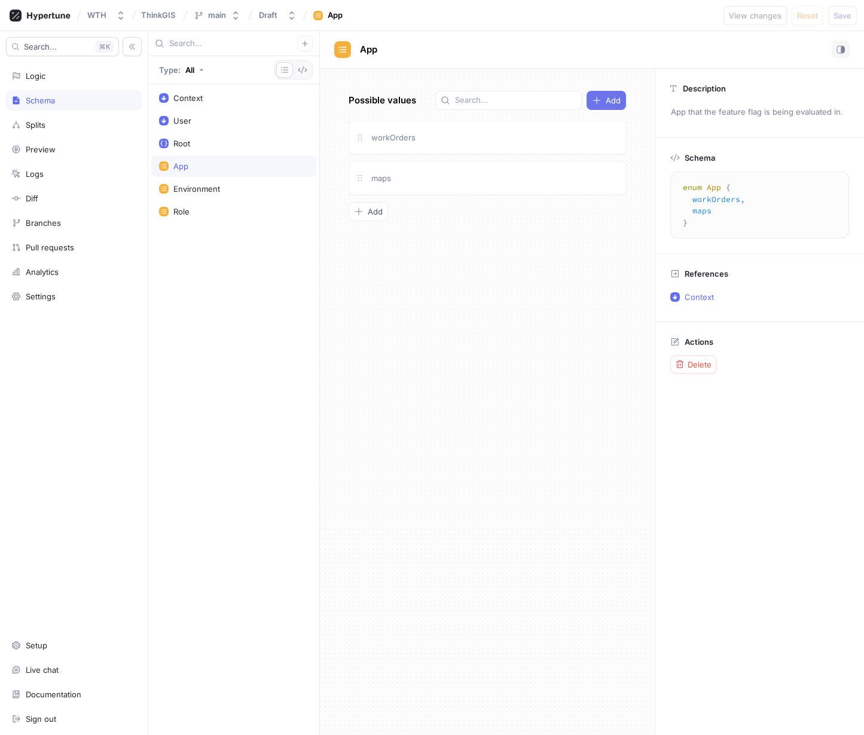
click at [609, 98] on span "Add" at bounding box center [613, 100] width 15 height 7
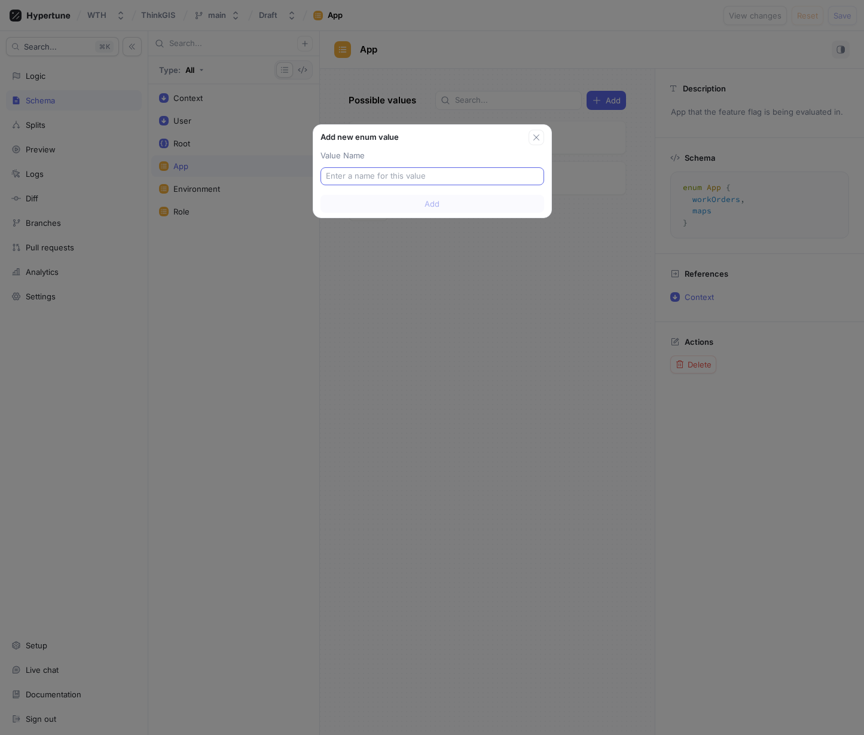
click at [388, 179] on input "text" at bounding box center [432, 176] width 213 height 12
click at [537, 135] on icon "button" at bounding box center [537, 138] width 10 height 10
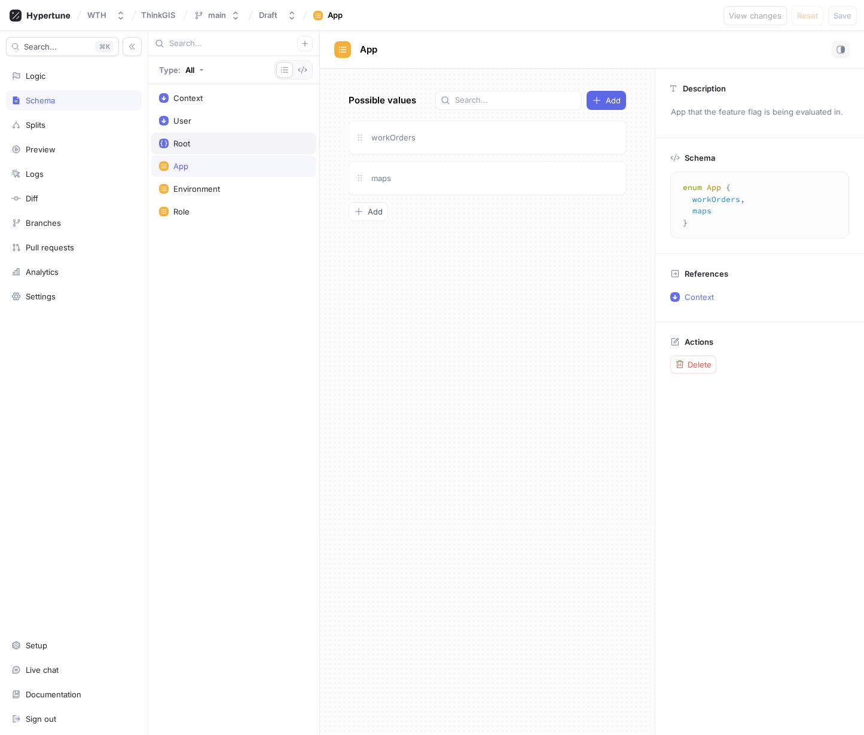
click at [185, 145] on div "Root" at bounding box center [181, 144] width 17 height 10
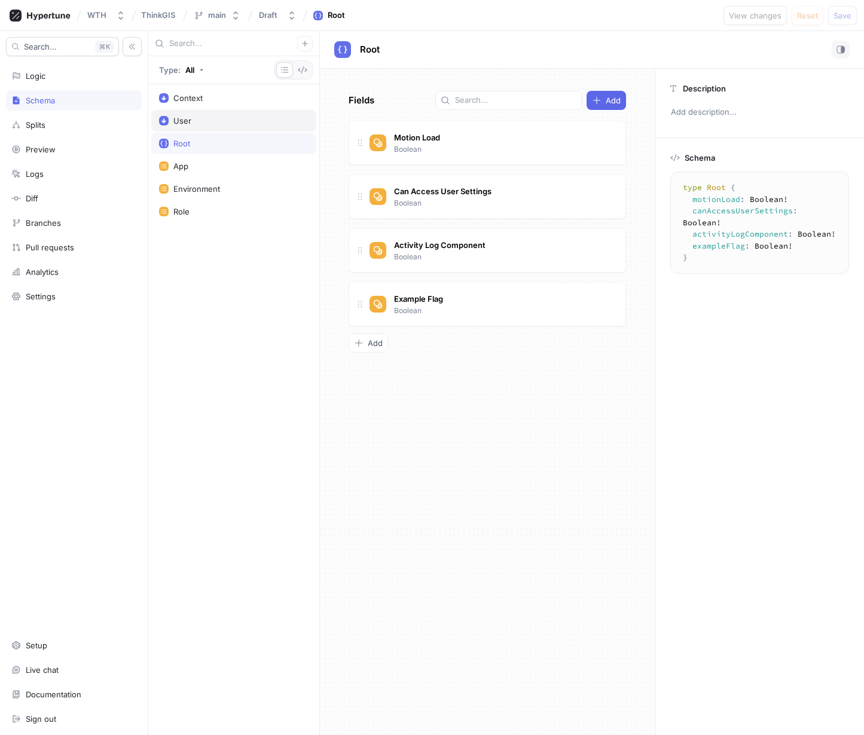
click at [189, 117] on div "User" at bounding box center [182, 121] width 18 height 10
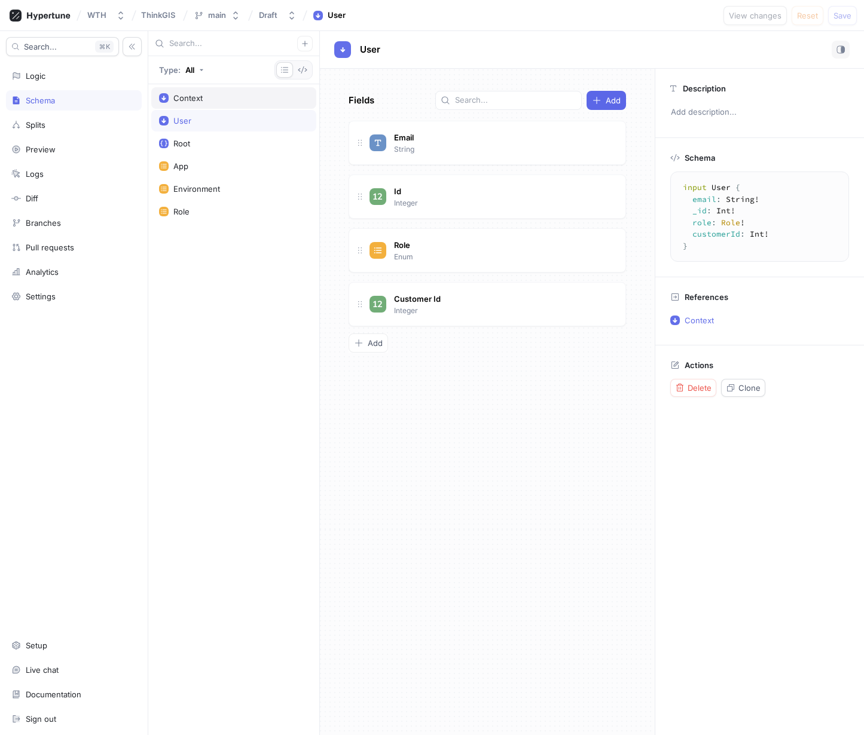
click at [200, 103] on div "Context" at bounding box center [233, 98] width 165 height 22
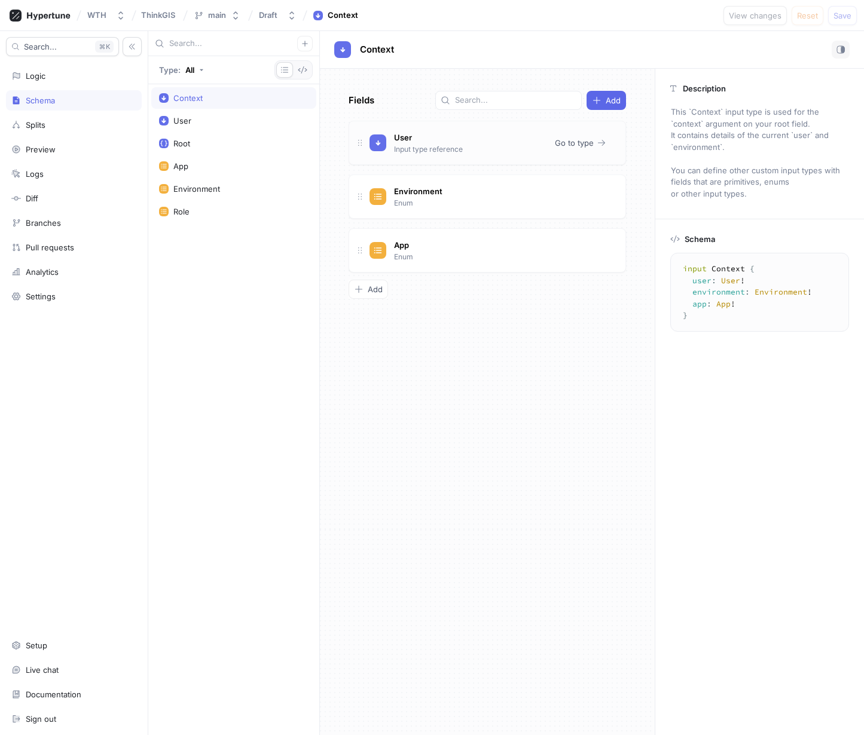
click at [444, 139] on div "User Input type reference" at bounding box center [427, 142] width 73 height 25
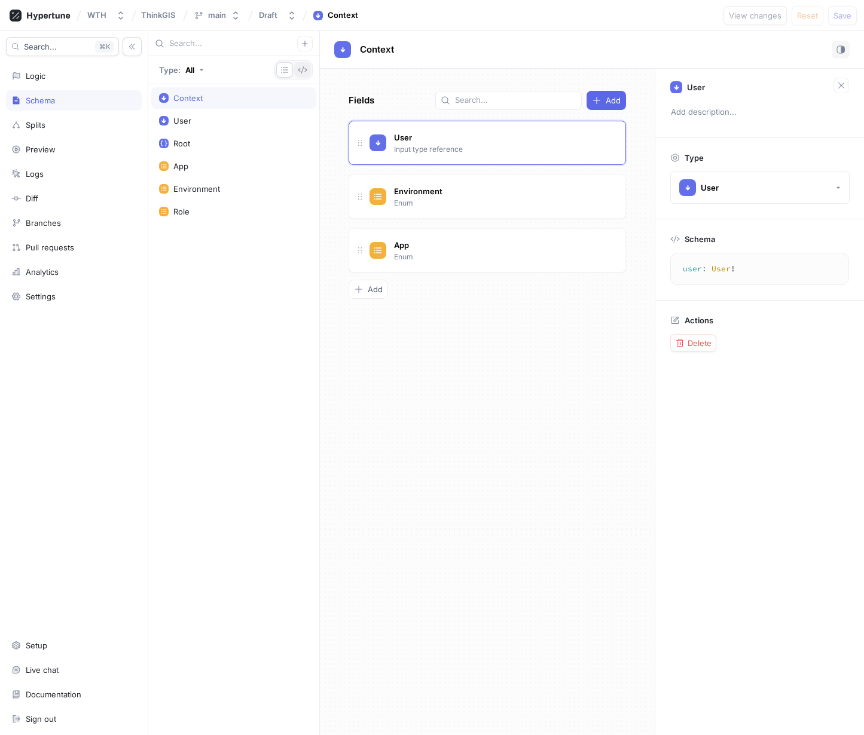
click at [298, 72] on icon "button" at bounding box center [303, 70] width 10 height 10
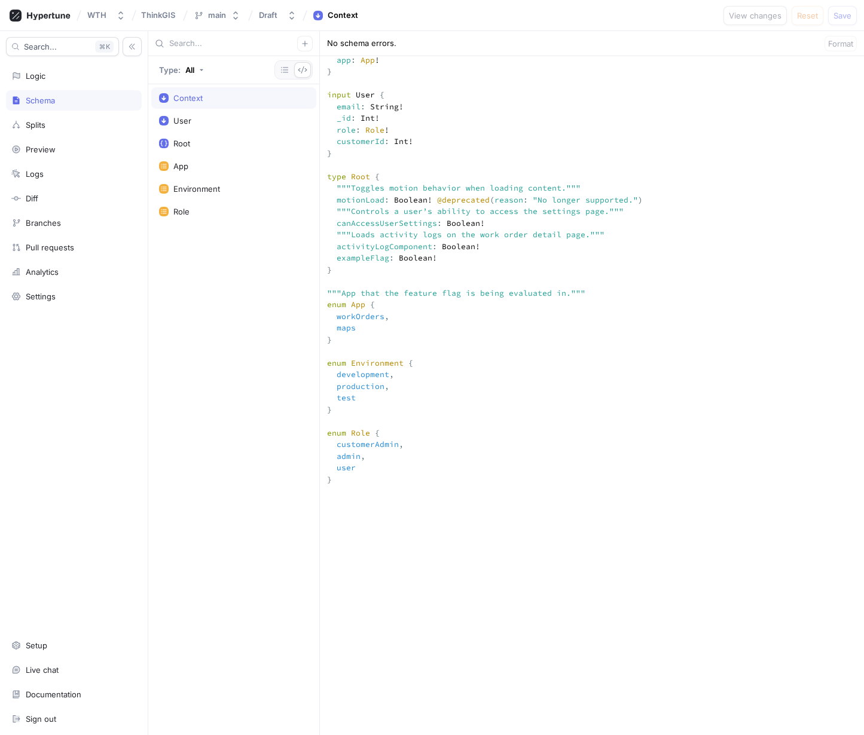
click at [391, 177] on textarea at bounding box center [592, 590] width 544 height 1293
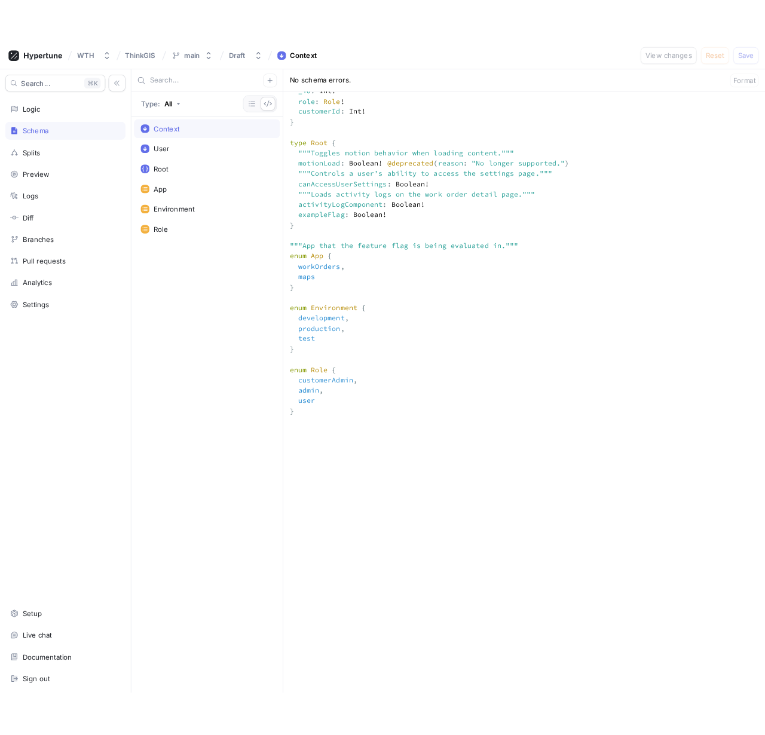
scroll to position [371, 0]
